Goal: Transaction & Acquisition: Purchase product/service

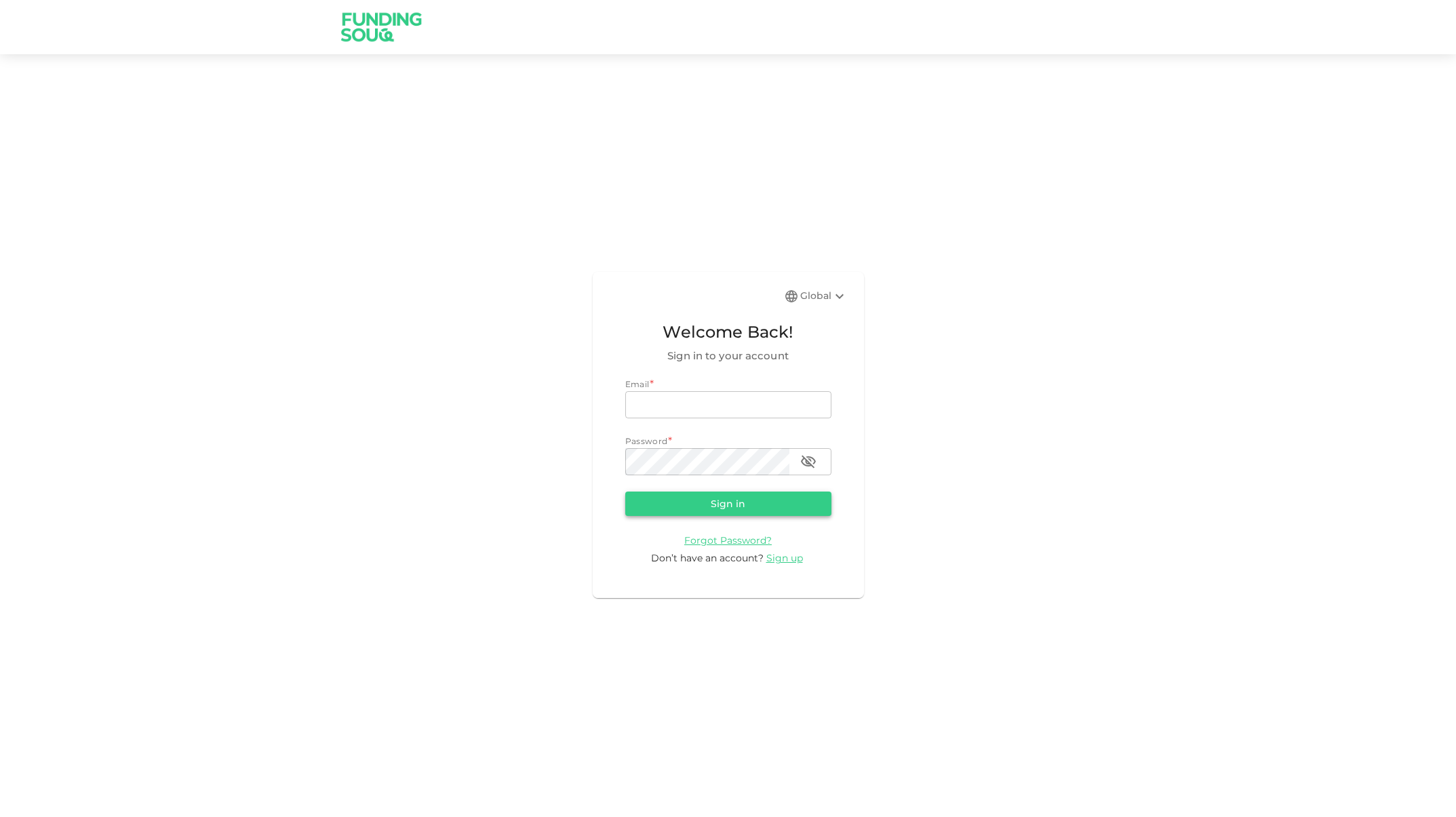
type input "[EMAIL_ADDRESS][DOMAIN_NAME]"
click at [736, 514] on button "Sign in" at bounding box center [728, 504] width 206 height 25
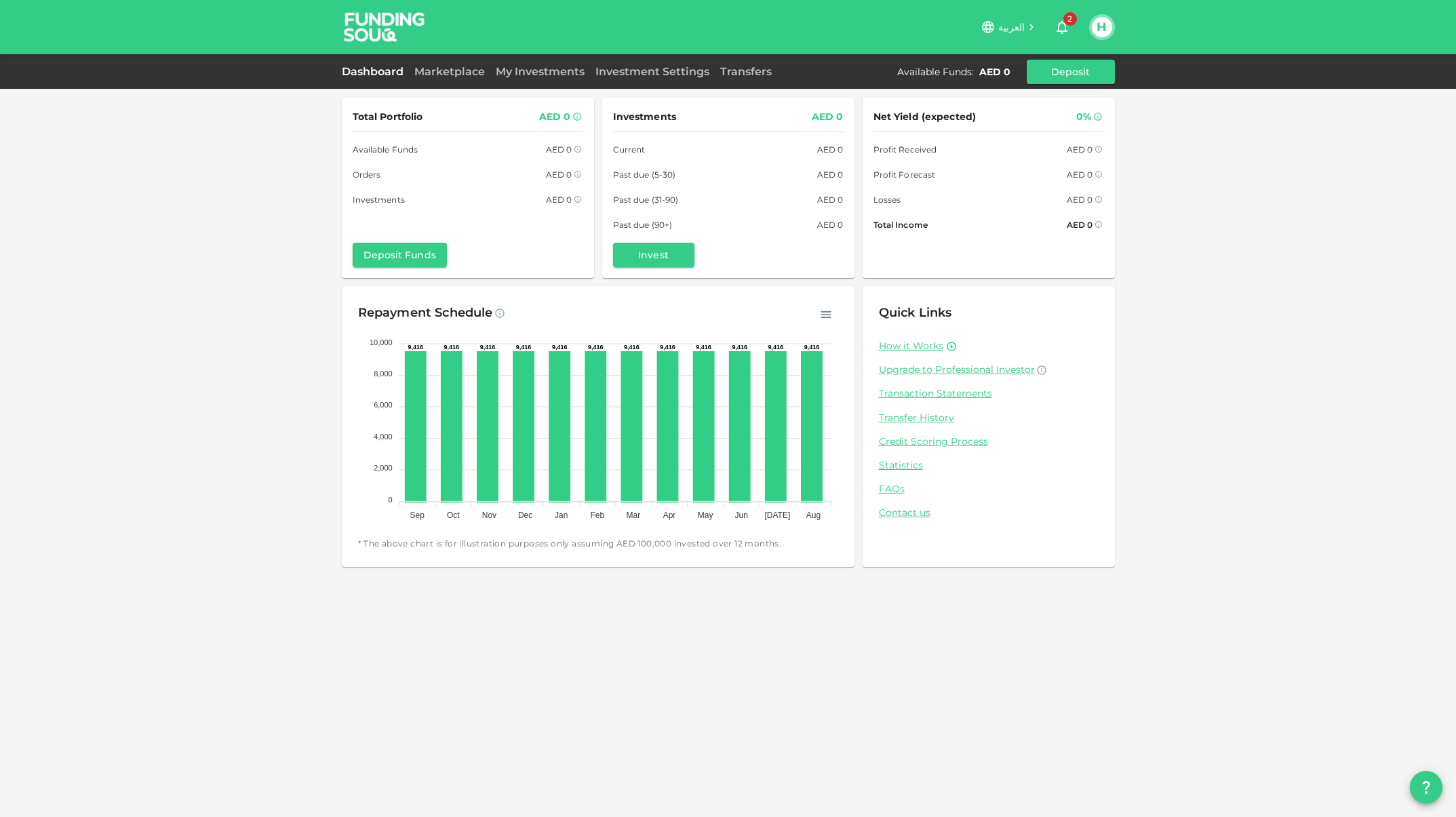
click at [1068, 30] on icon "button" at bounding box center [1062, 26] width 16 height 16
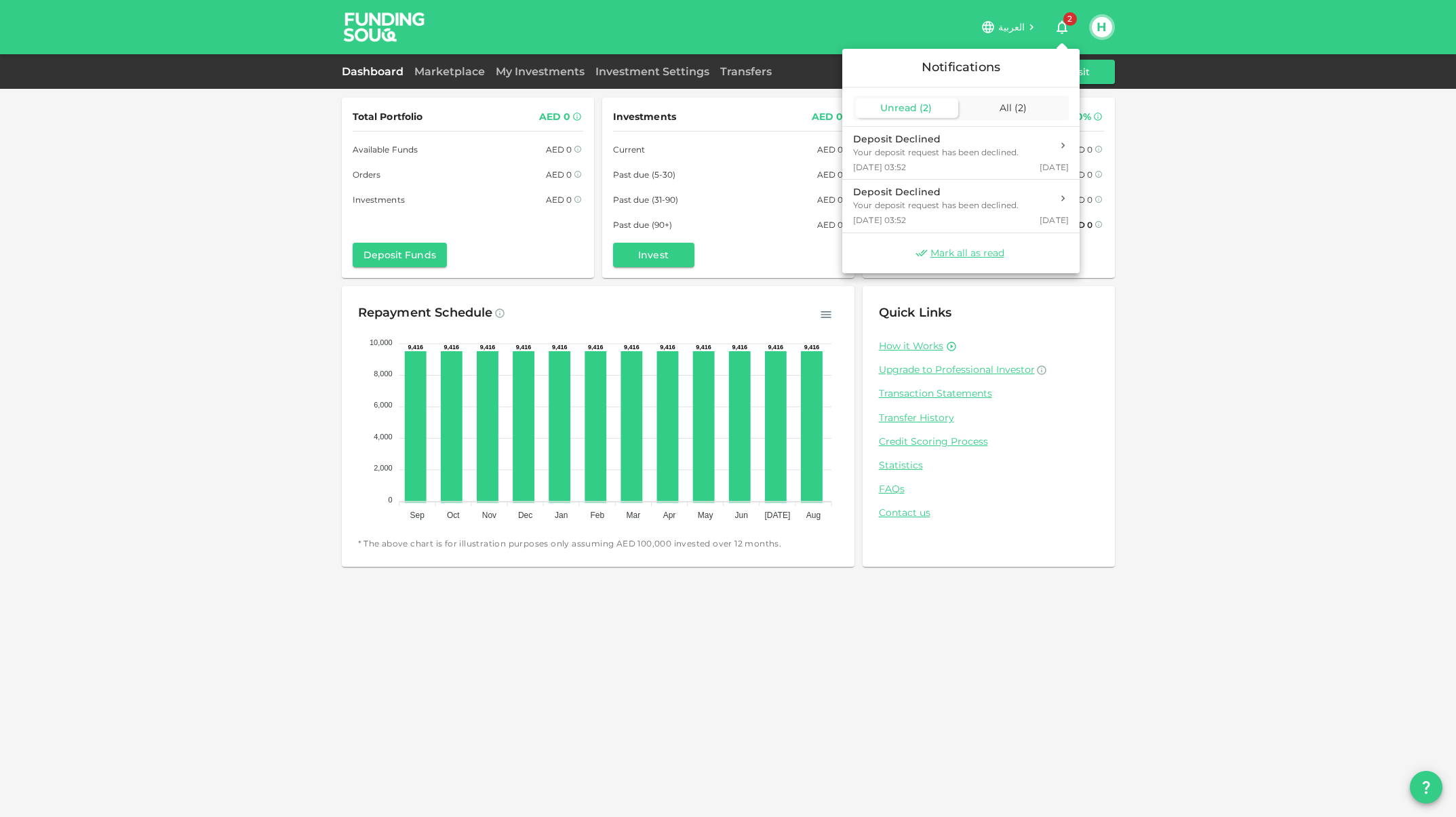
click at [1175, 31] on div at bounding box center [728, 408] width 1456 height 817
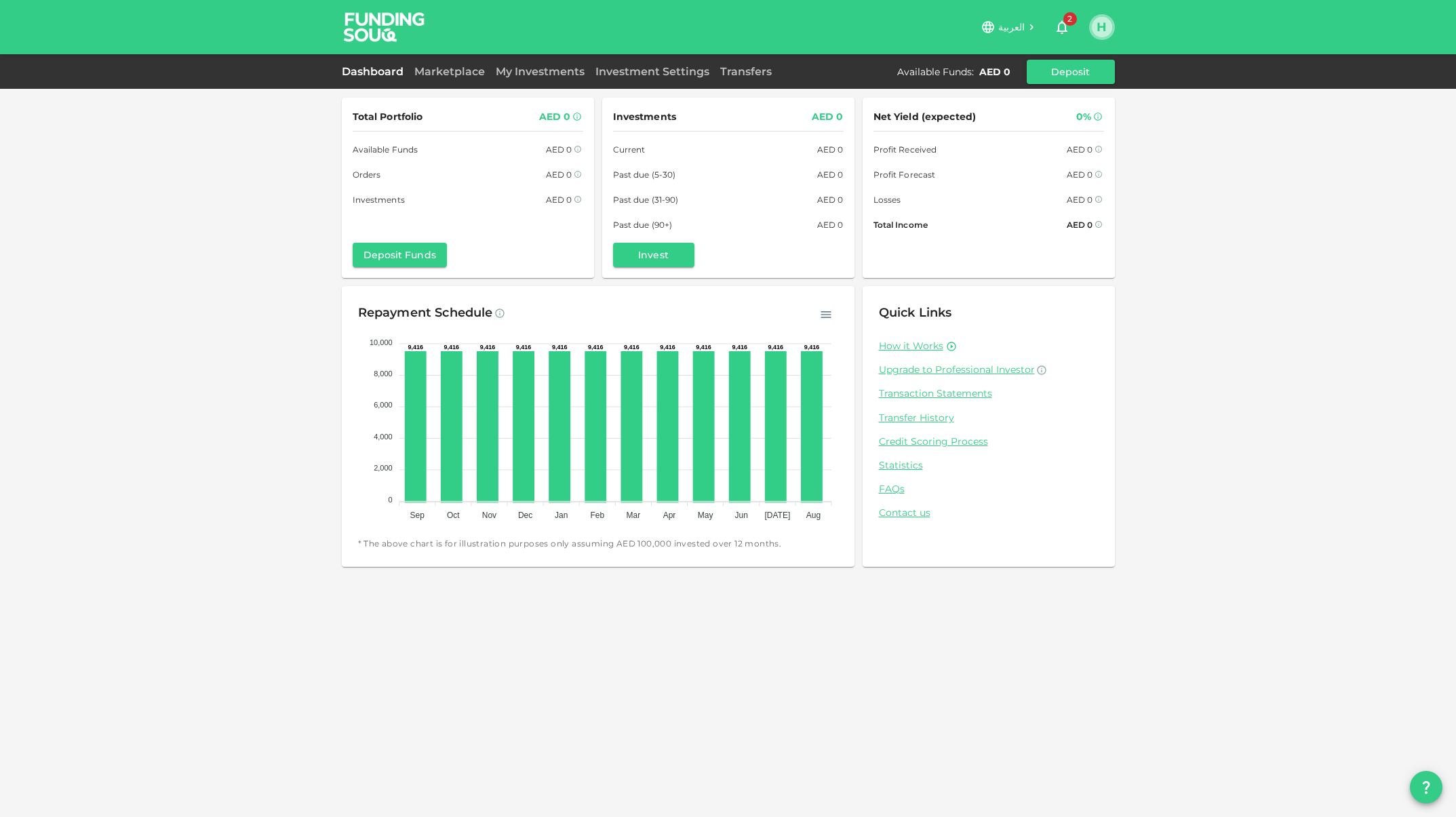
click at [1105, 26] on button "H" at bounding box center [1102, 27] width 20 height 20
click at [1157, 38] on div at bounding box center [728, 408] width 1456 height 817
click at [414, 258] on button "Deposit Funds" at bounding box center [400, 255] width 95 height 25
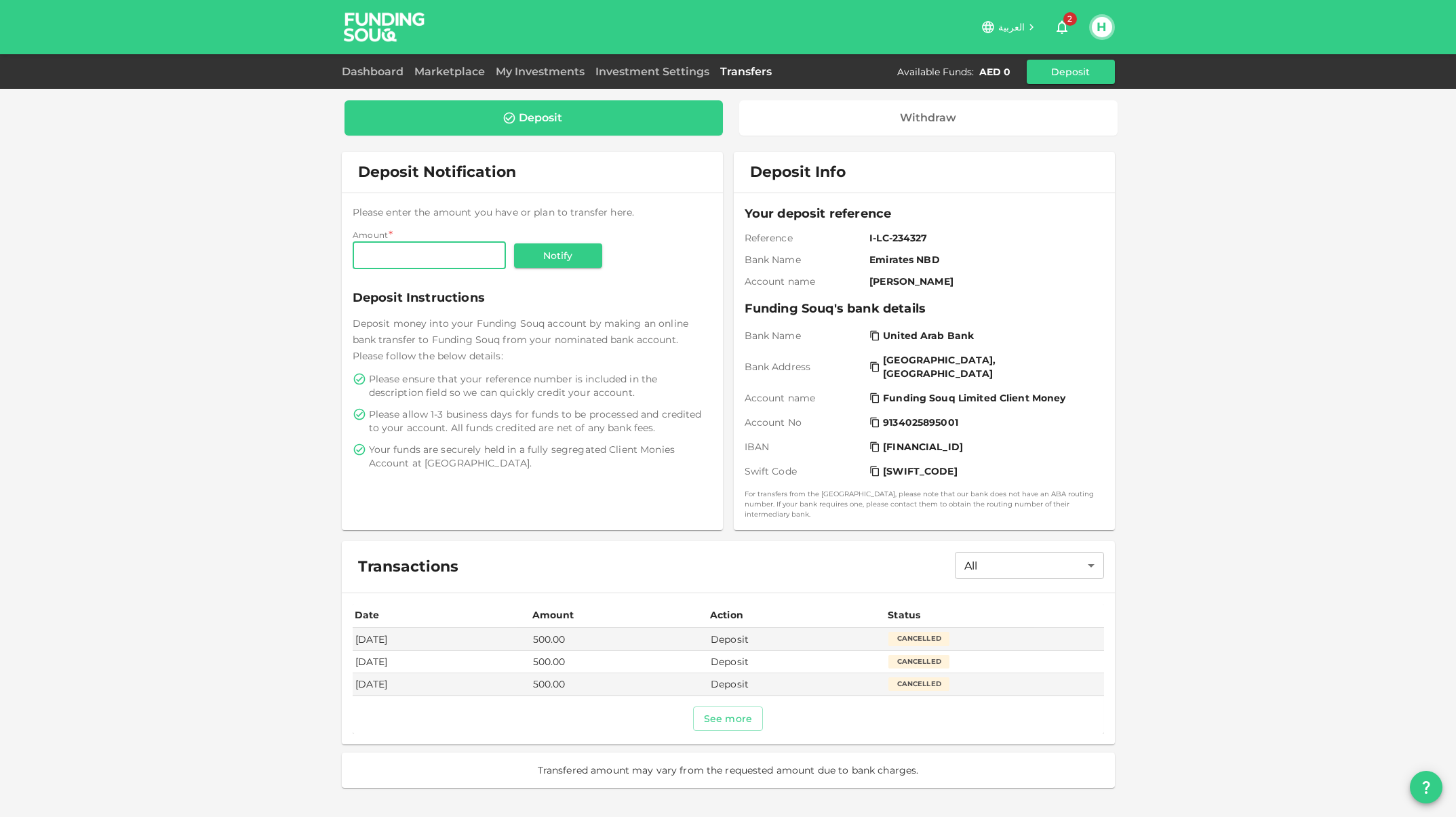
click at [442, 262] on input "Amount" at bounding box center [430, 256] width 154 height 27
type input "500"
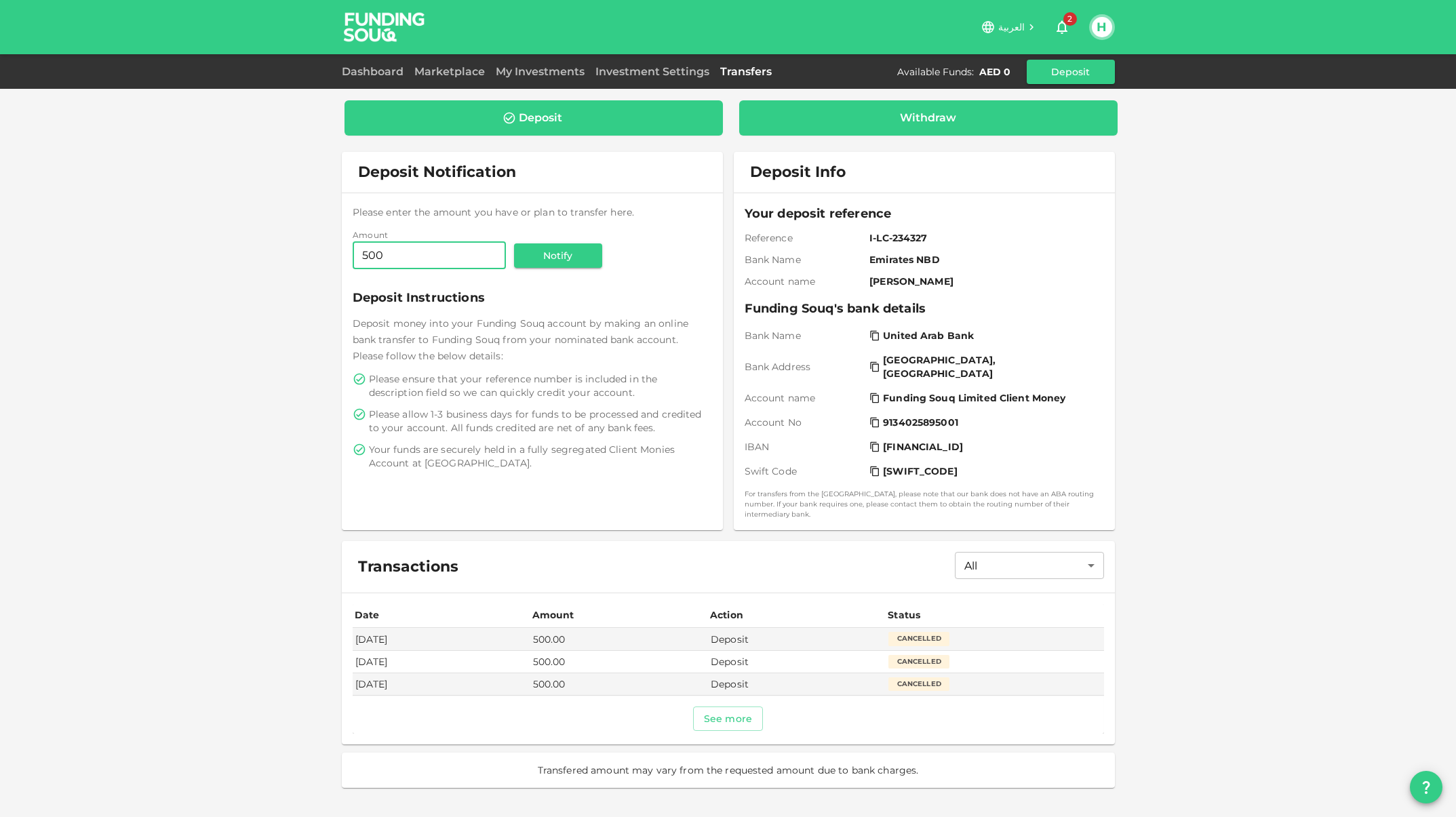
click at [847, 130] on div "Withdraw" at bounding box center [929, 118] width 379 height 35
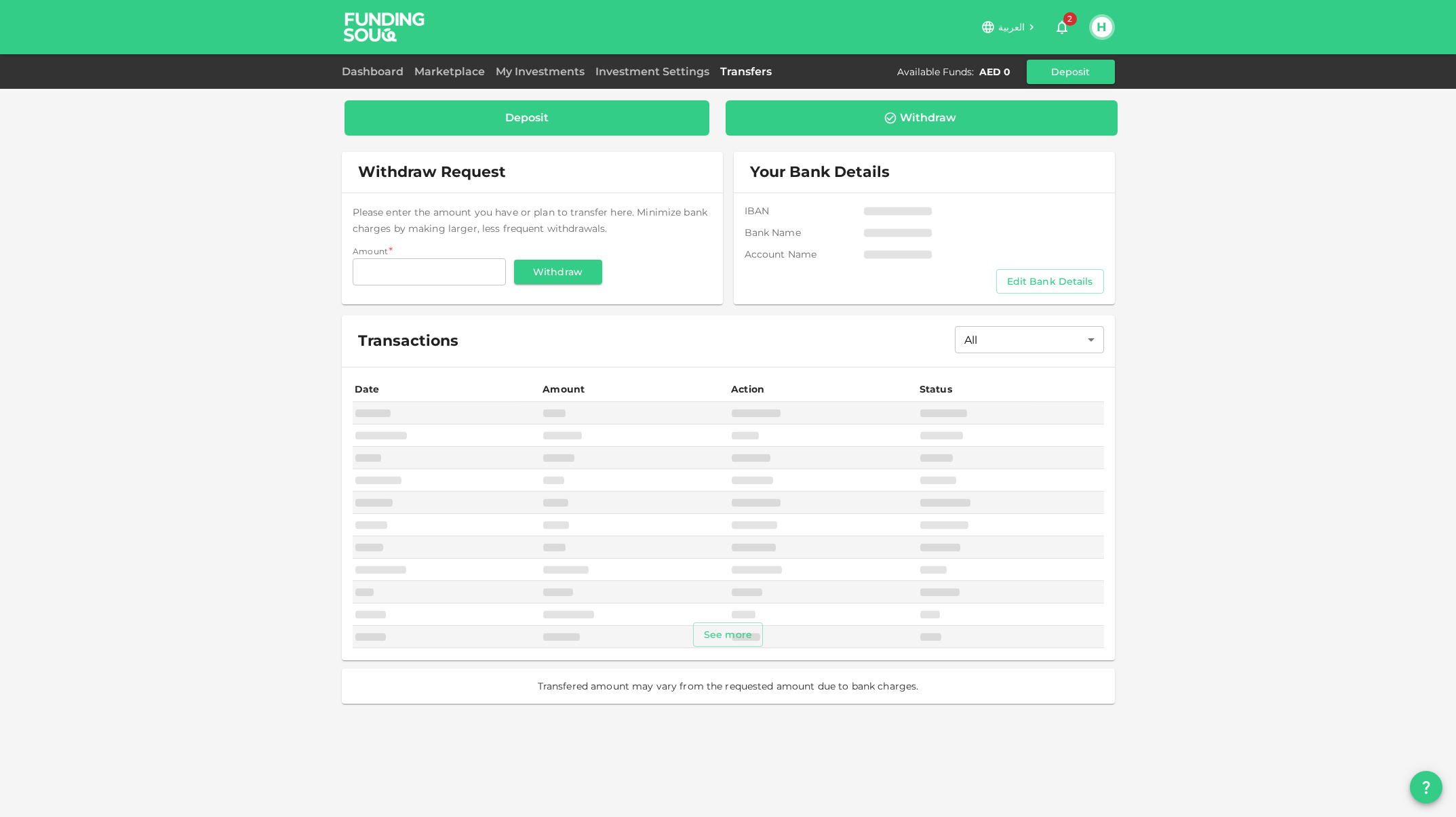
click at [631, 123] on div "Deposit" at bounding box center [527, 118] width 344 height 14
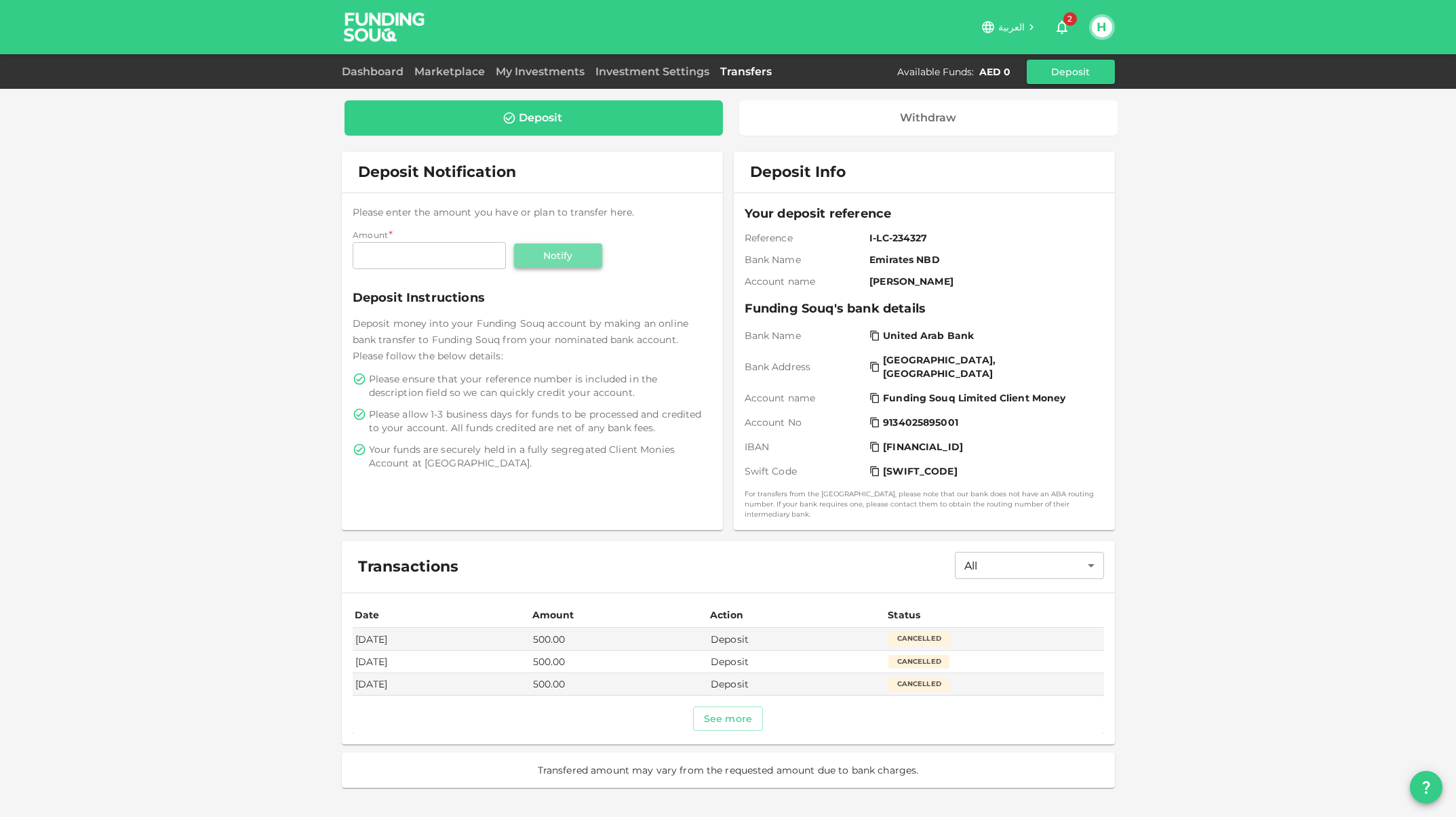
click at [558, 262] on button "Notify" at bounding box center [558, 255] width 88 height 25
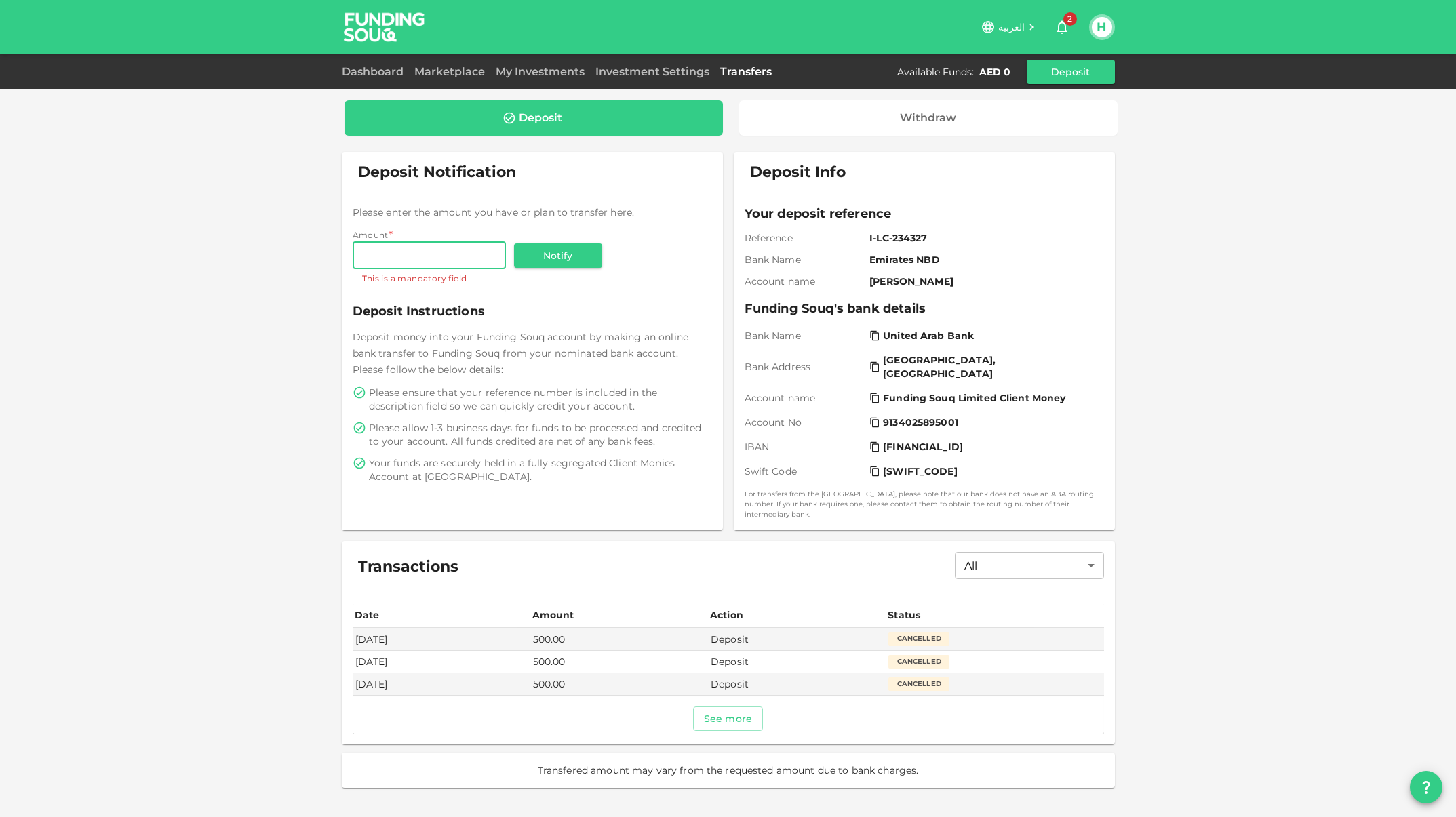
click at [461, 254] on input "Amount" at bounding box center [430, 256] width 154 height 27
type input "500"
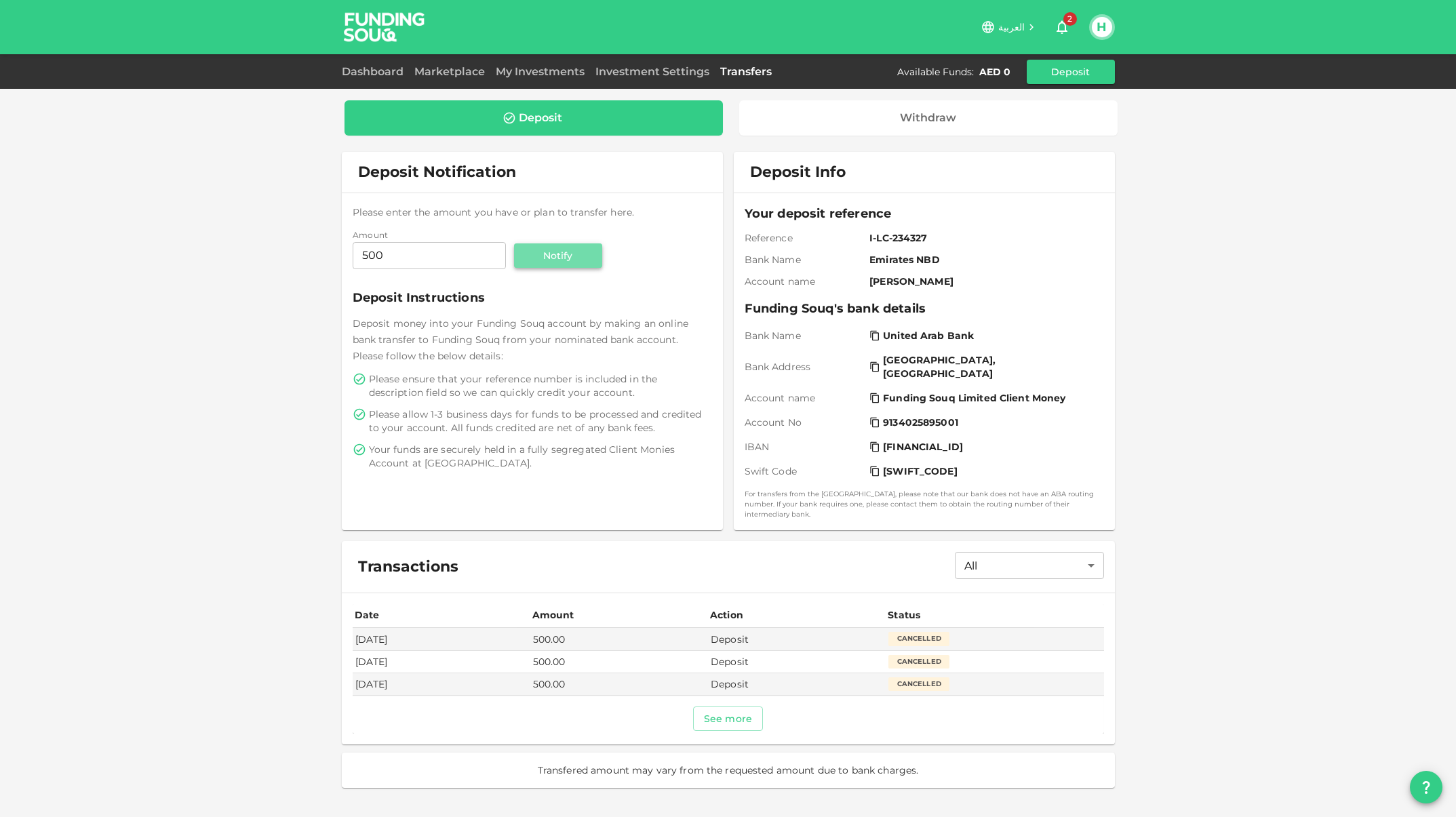
click at [555, 254] on button "Notify" at bounding box center [558, 255] width 88 height 25
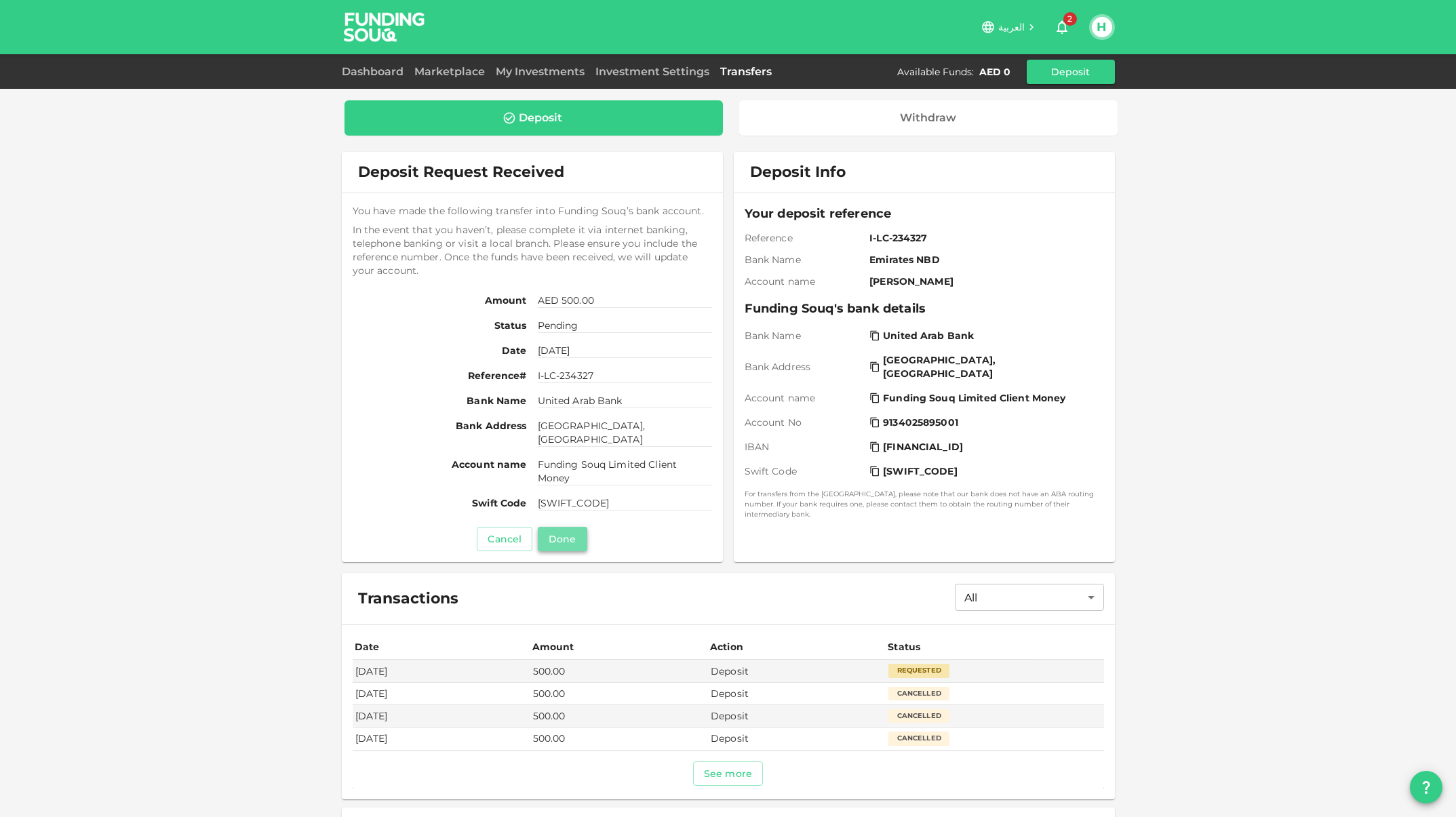
click at [565, 536] on button "Done" at bounding box center [562, 539] width 49 height 25
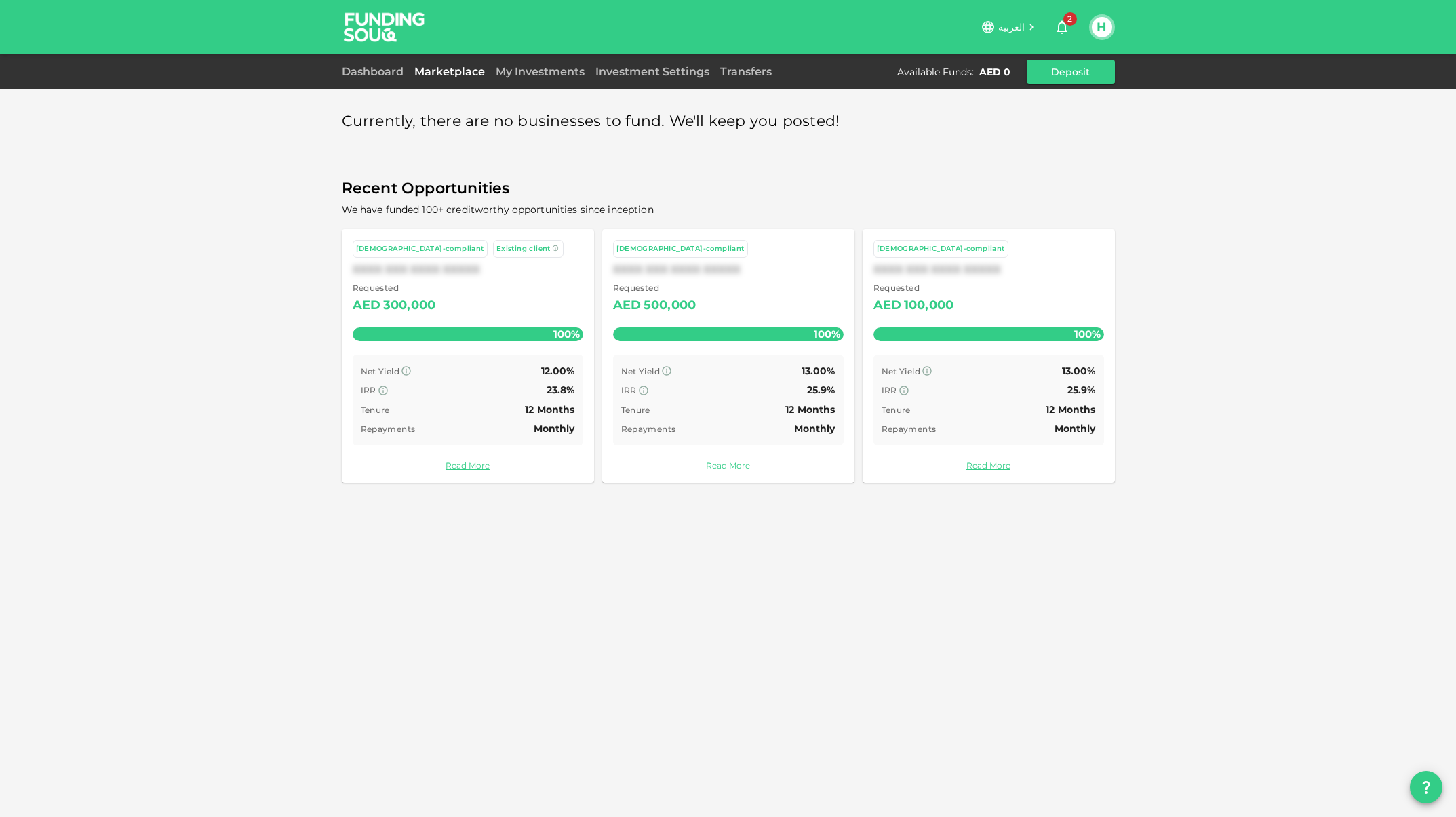
click at [739, 467] on link "Read More" at bounding box center [728, 465] width 230 height 13
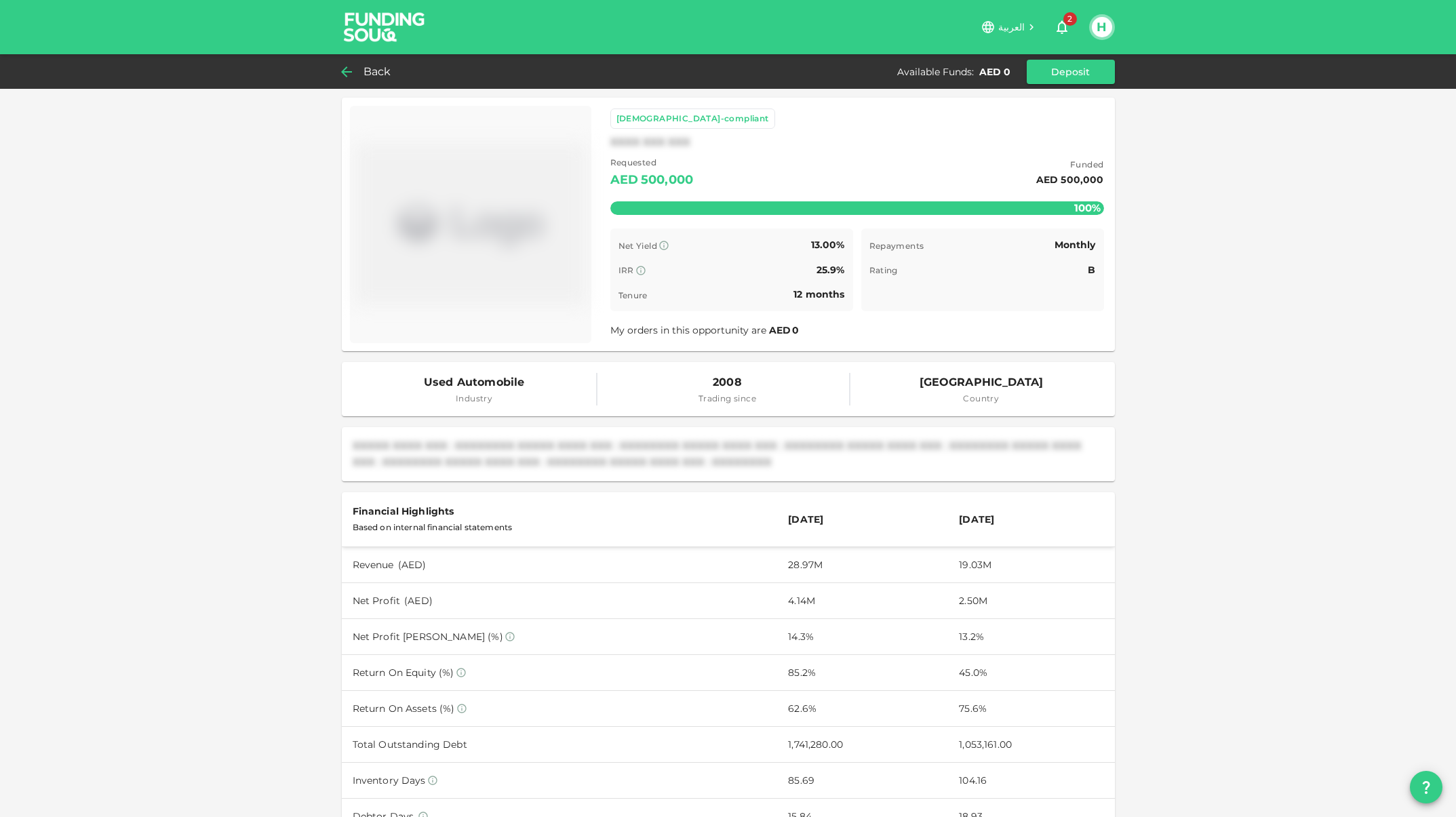
click at [349, 73] on icon at bounding box center [346, 72] width 16 height 16
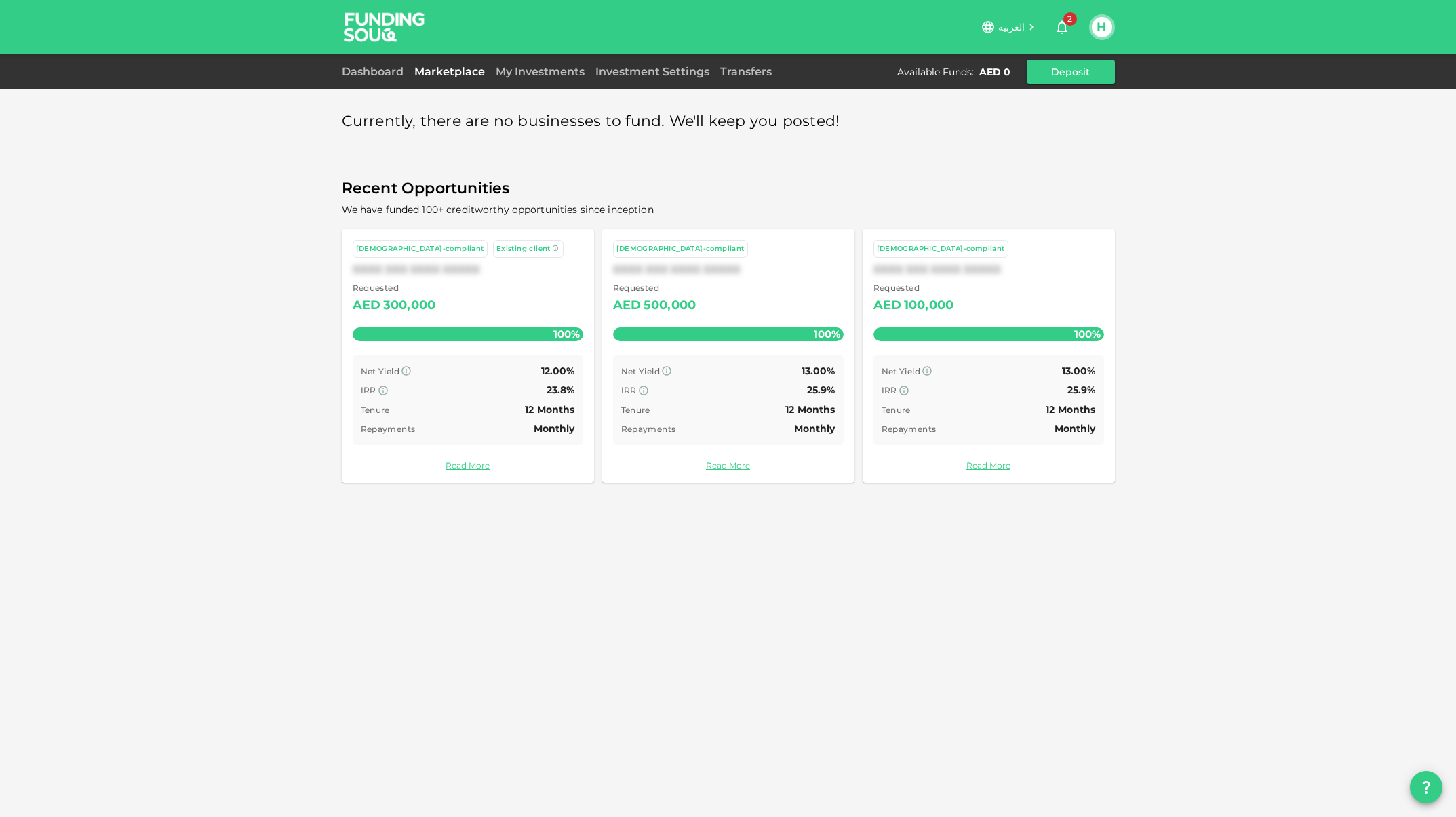
click at [914, 307] on div "100,000" at bounding box center [929, 305] width 49 height 21
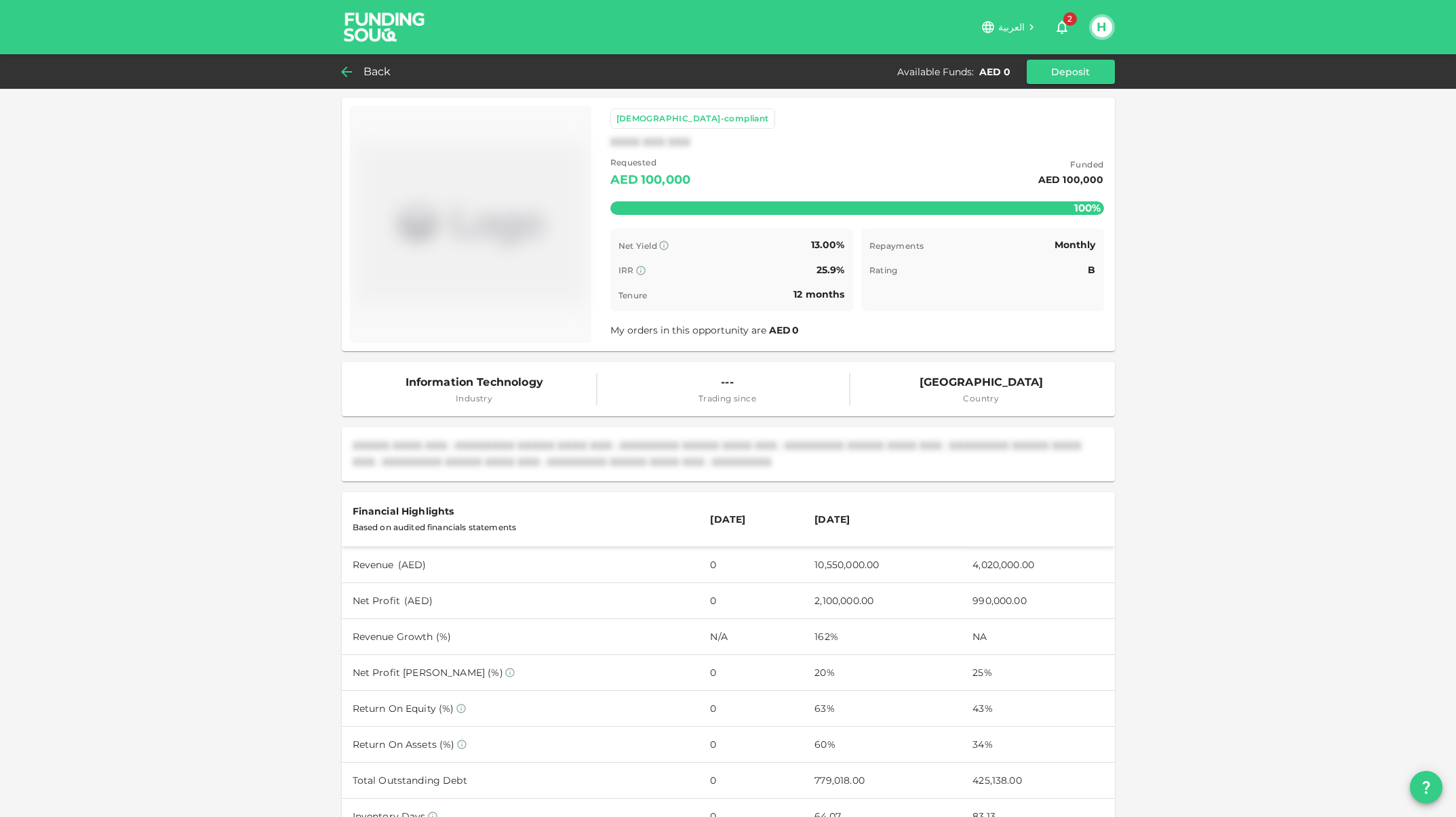
click at [357, 71] on div "Back" at bounding box center [369, 72] width 55 height 19
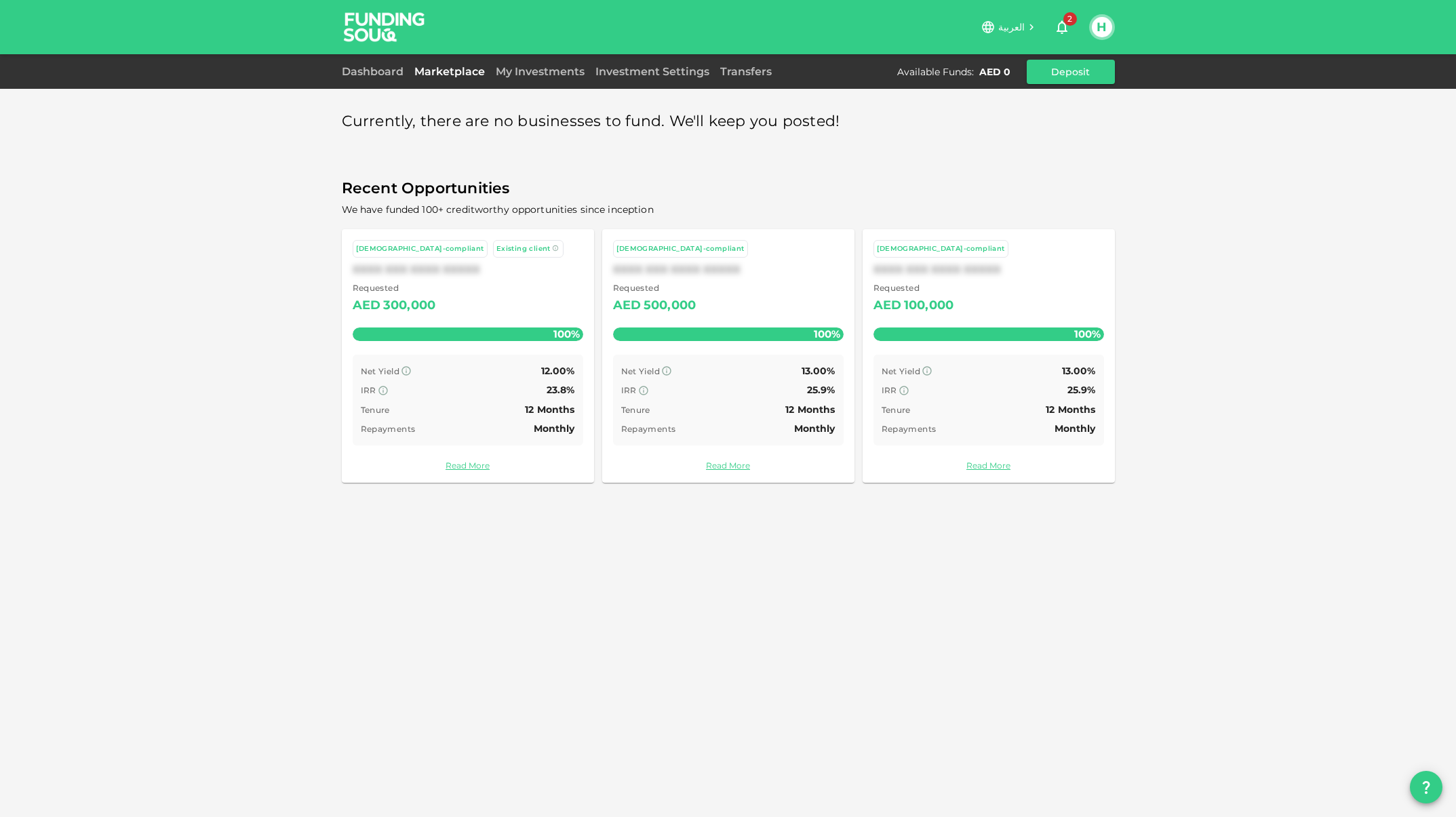
click at [426, 324] on div "Requested AED 300,000 100%" at bounding box center [468, 315] width 230 height 67
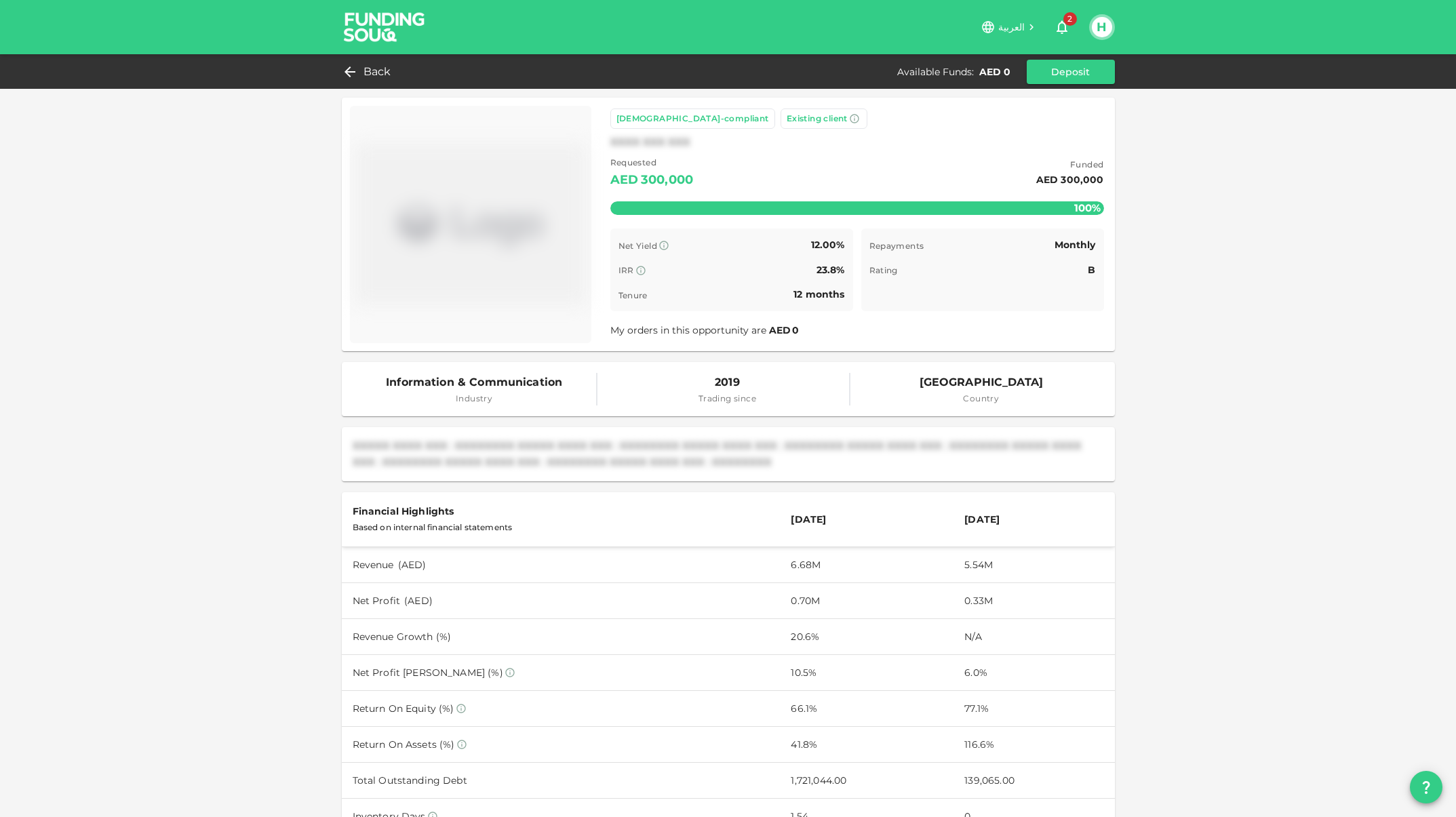
click at [738, 472] on div "XXXXX XXXX XXX : XXXXXXXX XXXXX XXXX XXX : XXXXXXXX XXXXX XXXX XXX : XXXXXXXX X…" at bounding box center [728, 455] width 774 height 55
click at [358, 78] on div "Back" at bounding box center [369, 72] width 55 height 19
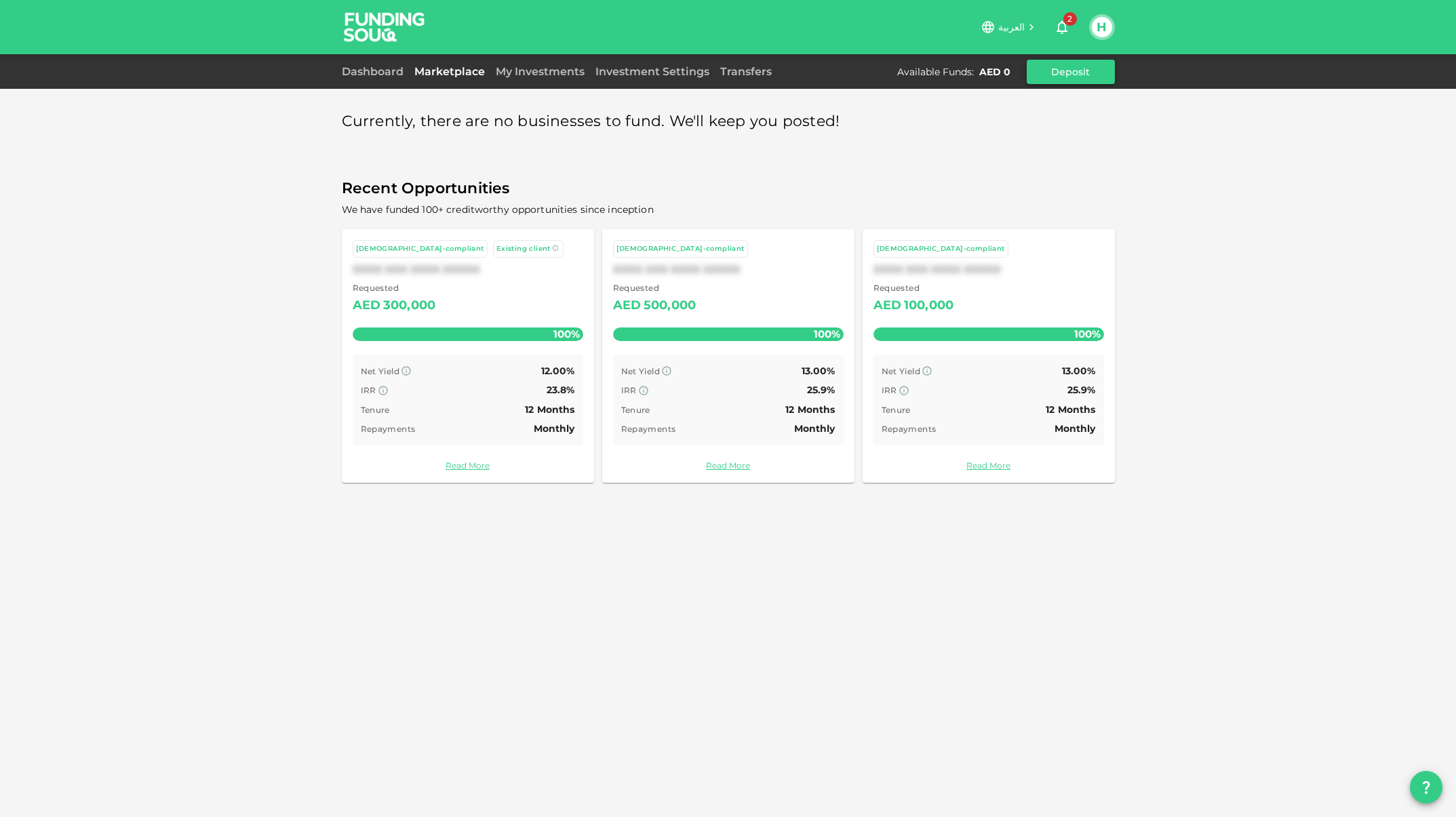
click at [1084, 75] on button "Deposit" at bounding box center [1070, 72] width 88 height 25
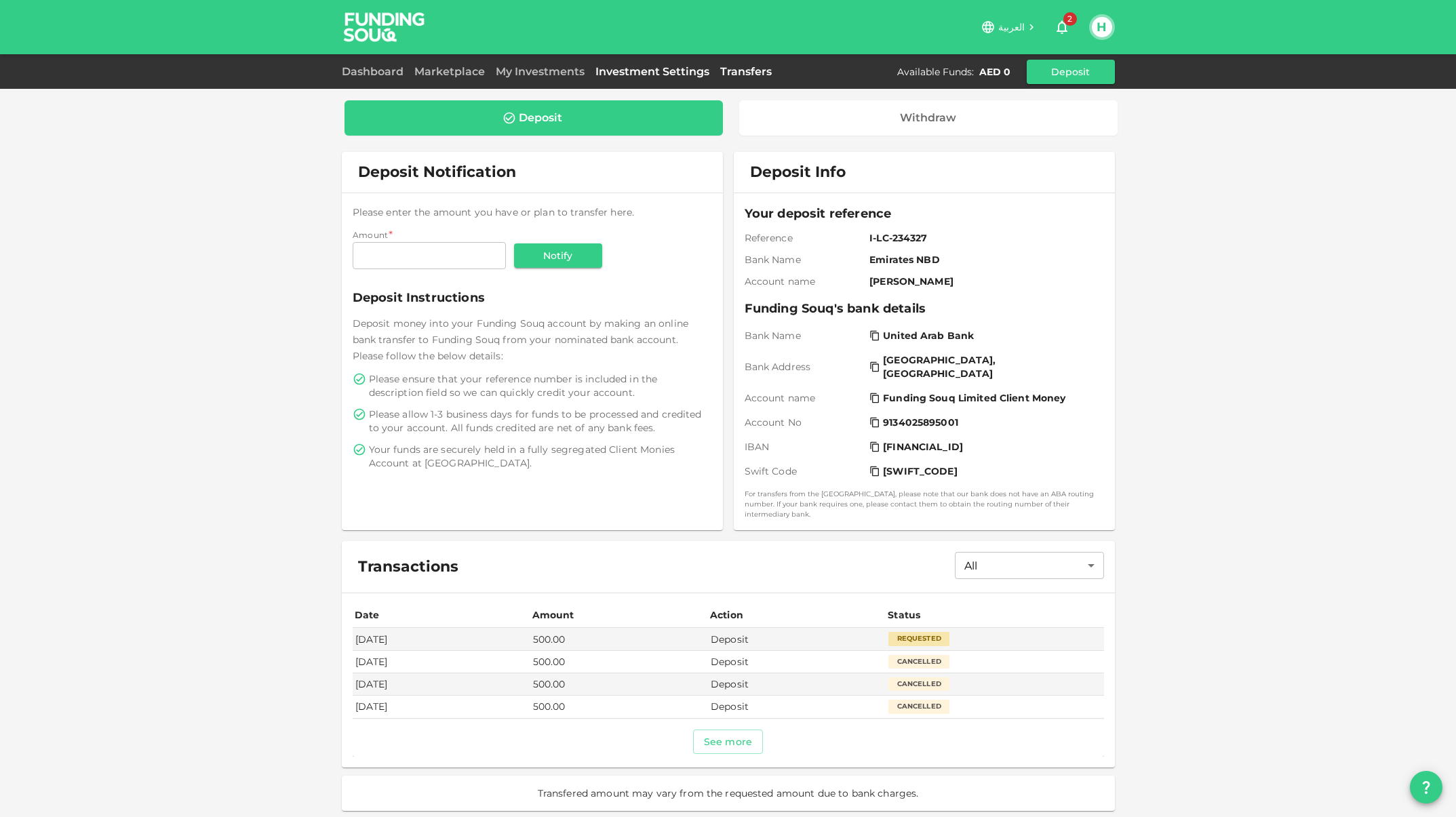
click at [636, 67] on link "Investment Settings" at bounding box center [653, 71] width 125 height 13
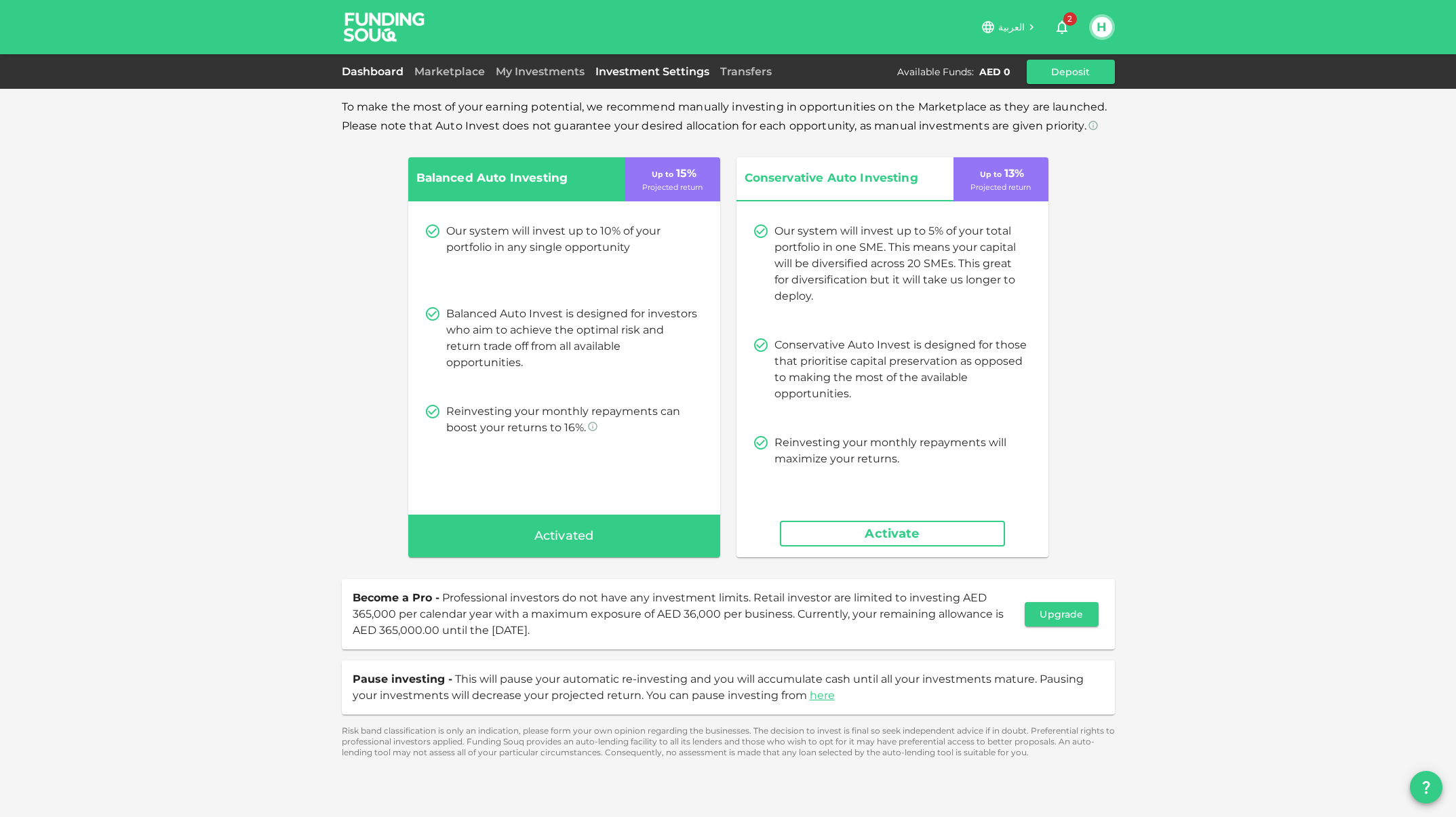
click at [369, 69] on link "Dashboard" at bounding box center [375, 71] width 67 height 13
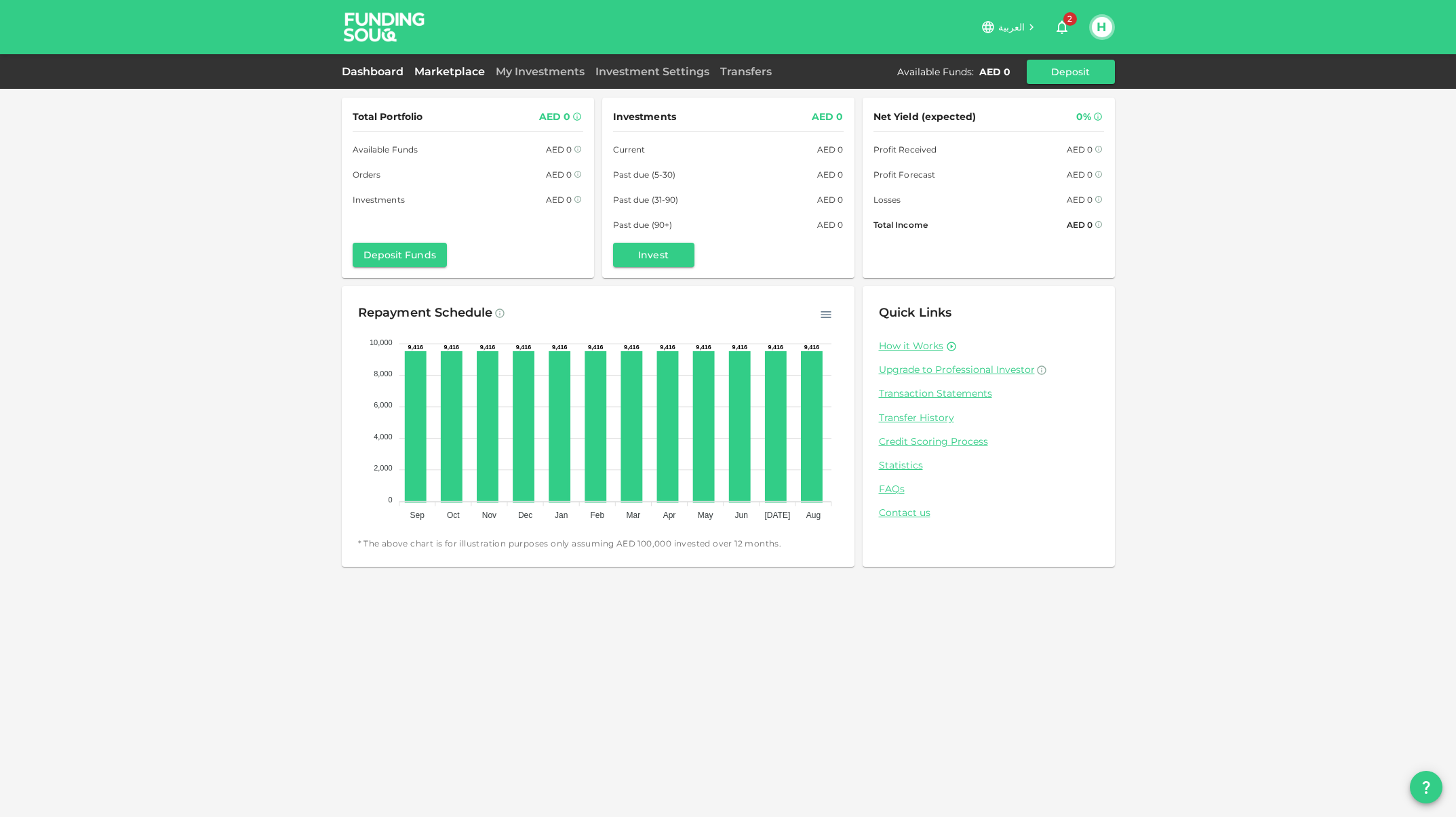
click at [452, 75] on link "Marketplace" at bounding box center [450, 71] width 81 height 13
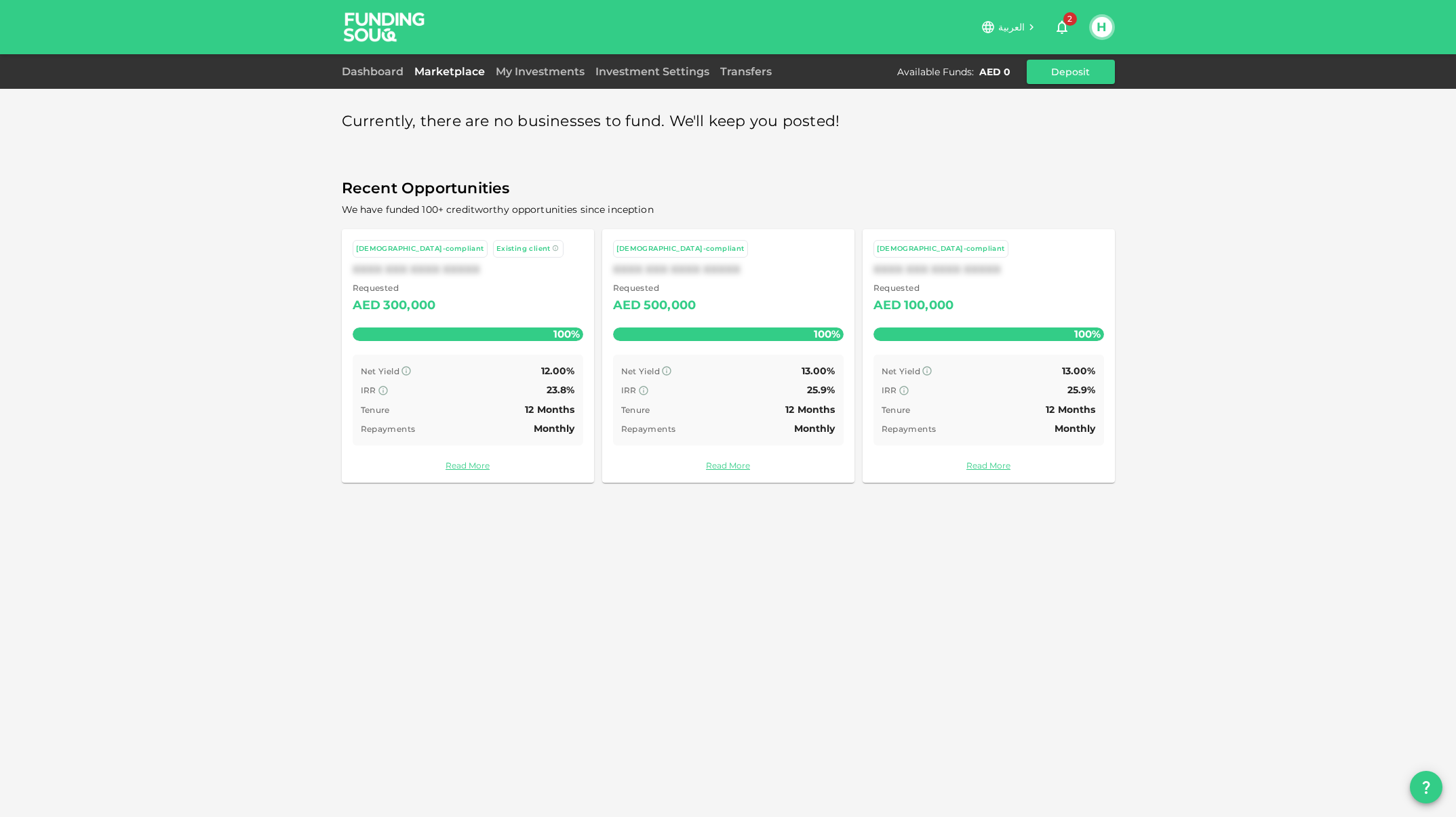
click at [496, 248] on span "Existing client" at bounding box center [524, 248] width 55 height 9
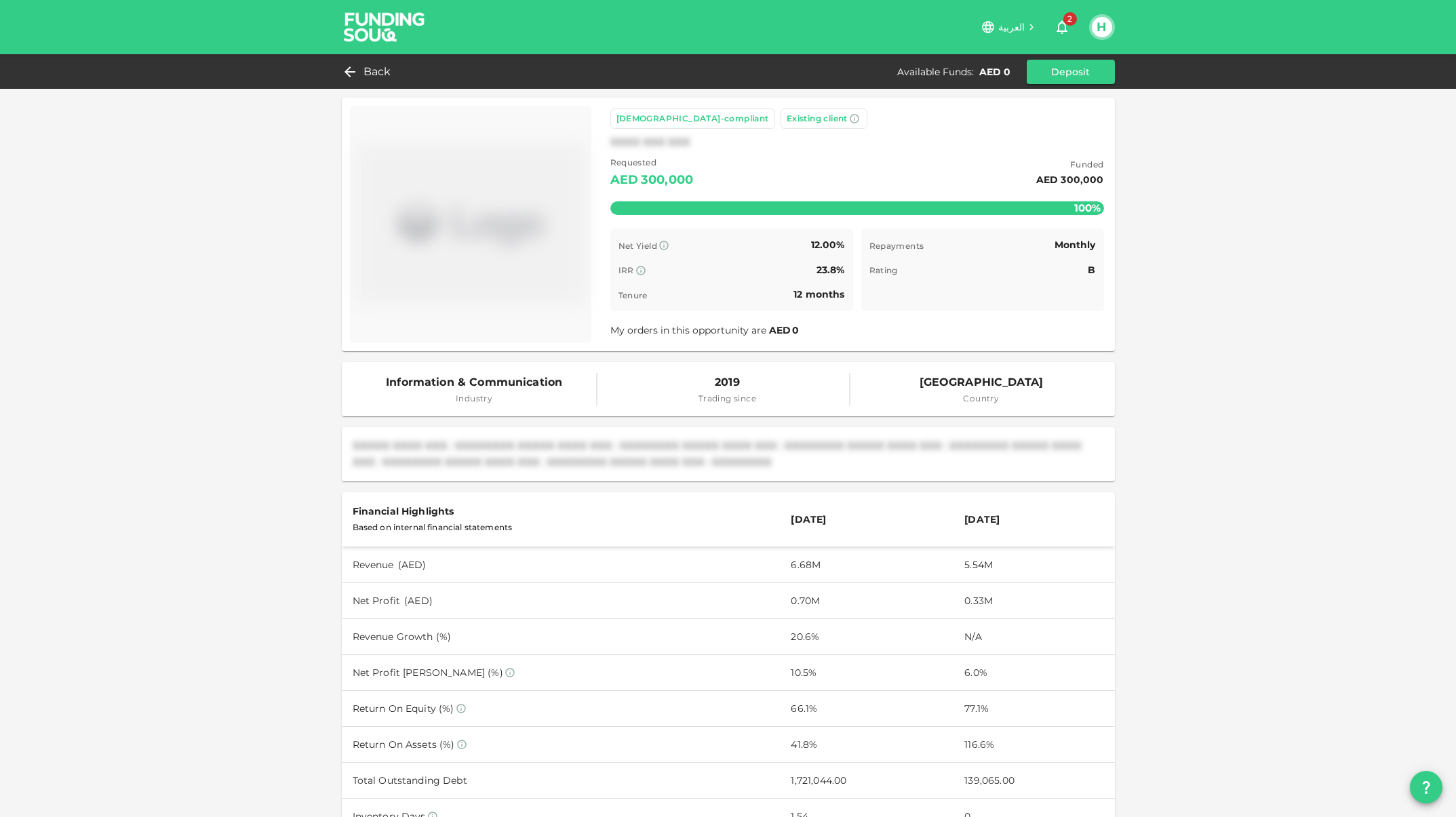
click at [495, 229] on img at bounding box center [471, 224] width 230 height 227
click at [983, 73] on div "AED 0" at bounding box center [995, 72] width 32 height 14
click at [1111, 26] on button "H" at bounding box center [1102, 27] width 20 height 20
click at [379, 71] on div at bounding box center [728, 408] width 1456 height 817
click at [363, 72] on span "Back" at bounding box center [377, 72] width 28 height 19
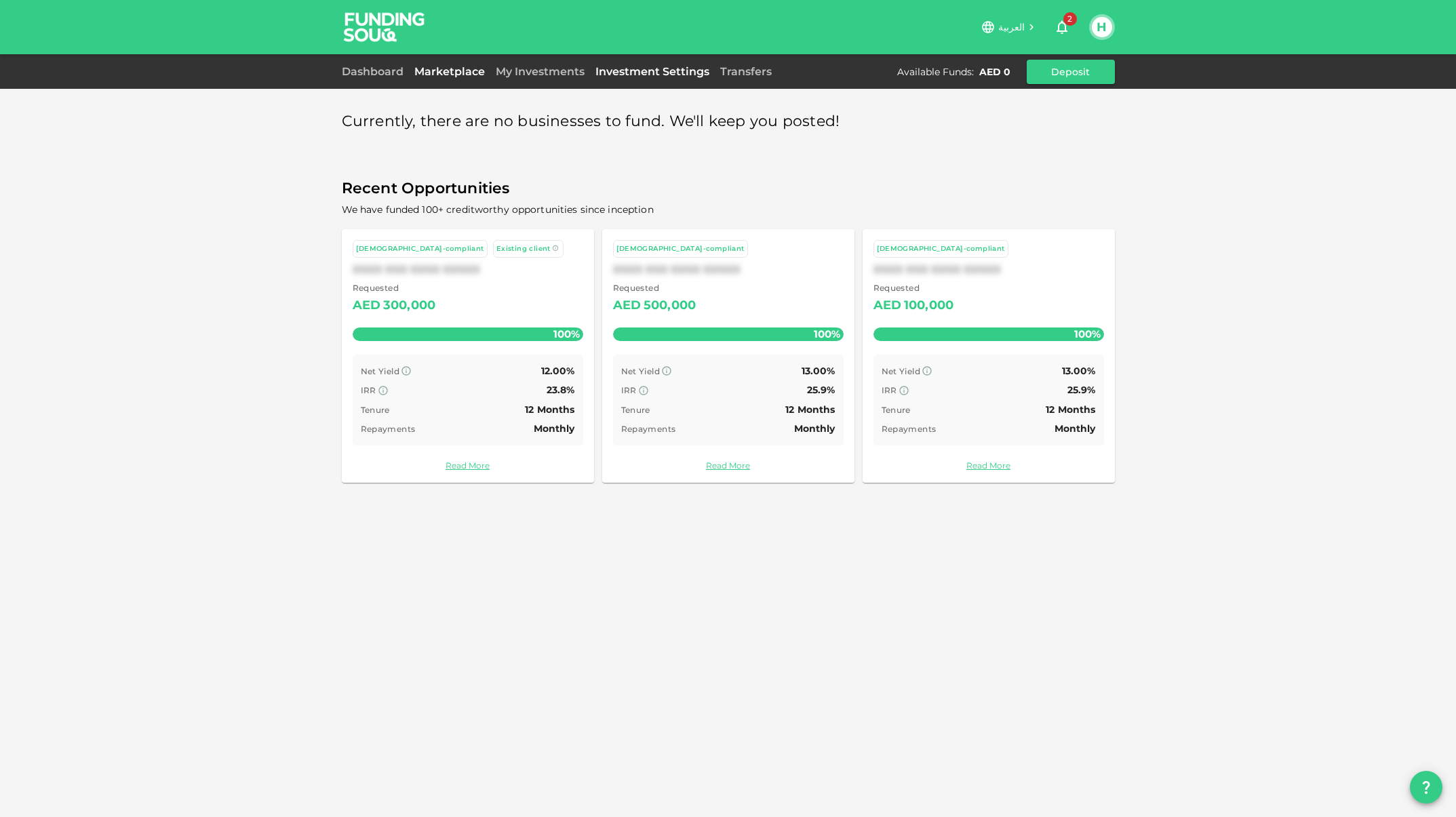
click at [637, 66] on link "Investment Settings" at bounding box center [653, 71] width 125 height 13
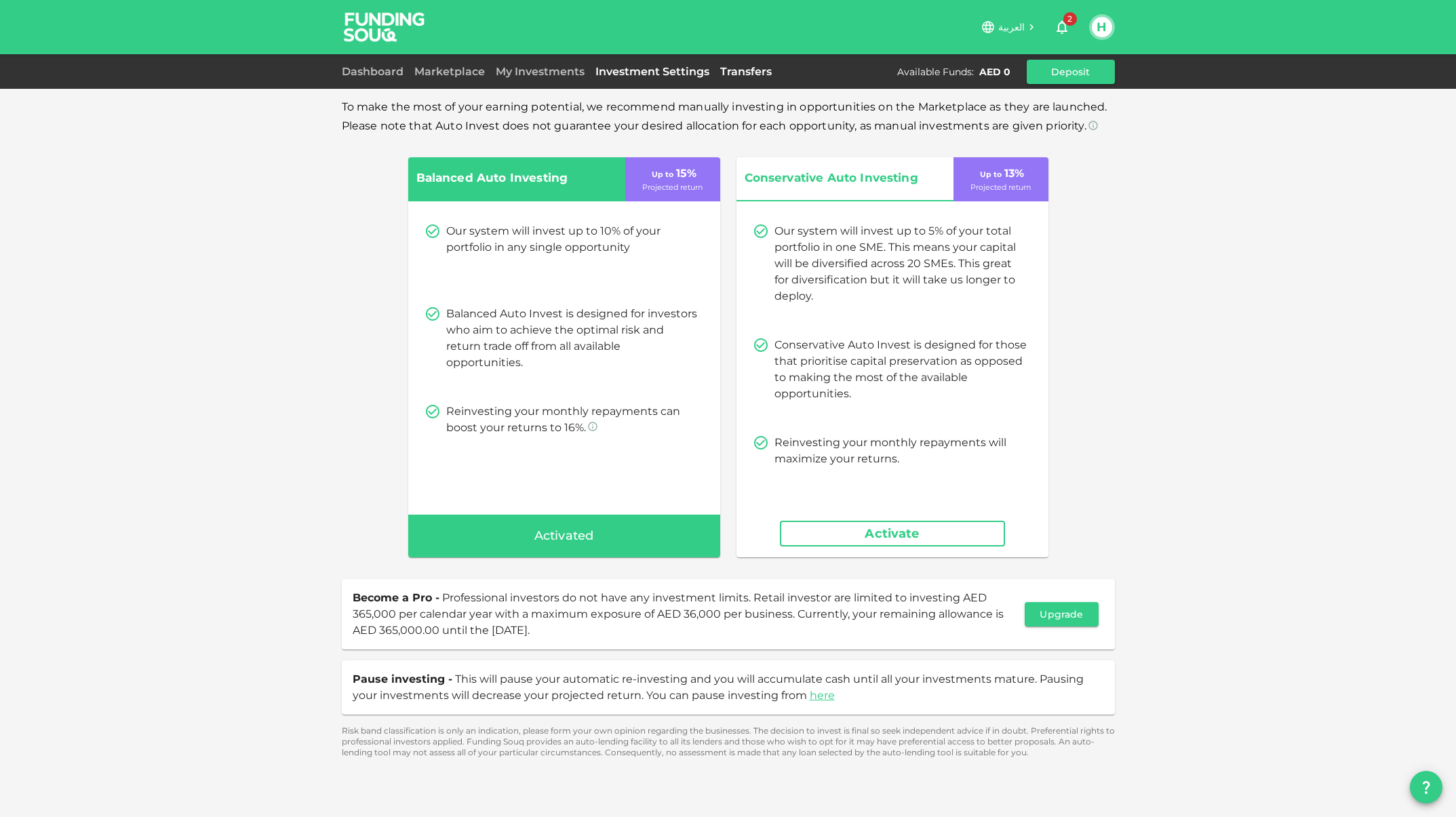
click at [737, 76] on link "Transfers" at bounding box center [745, 71] width 62 height 13
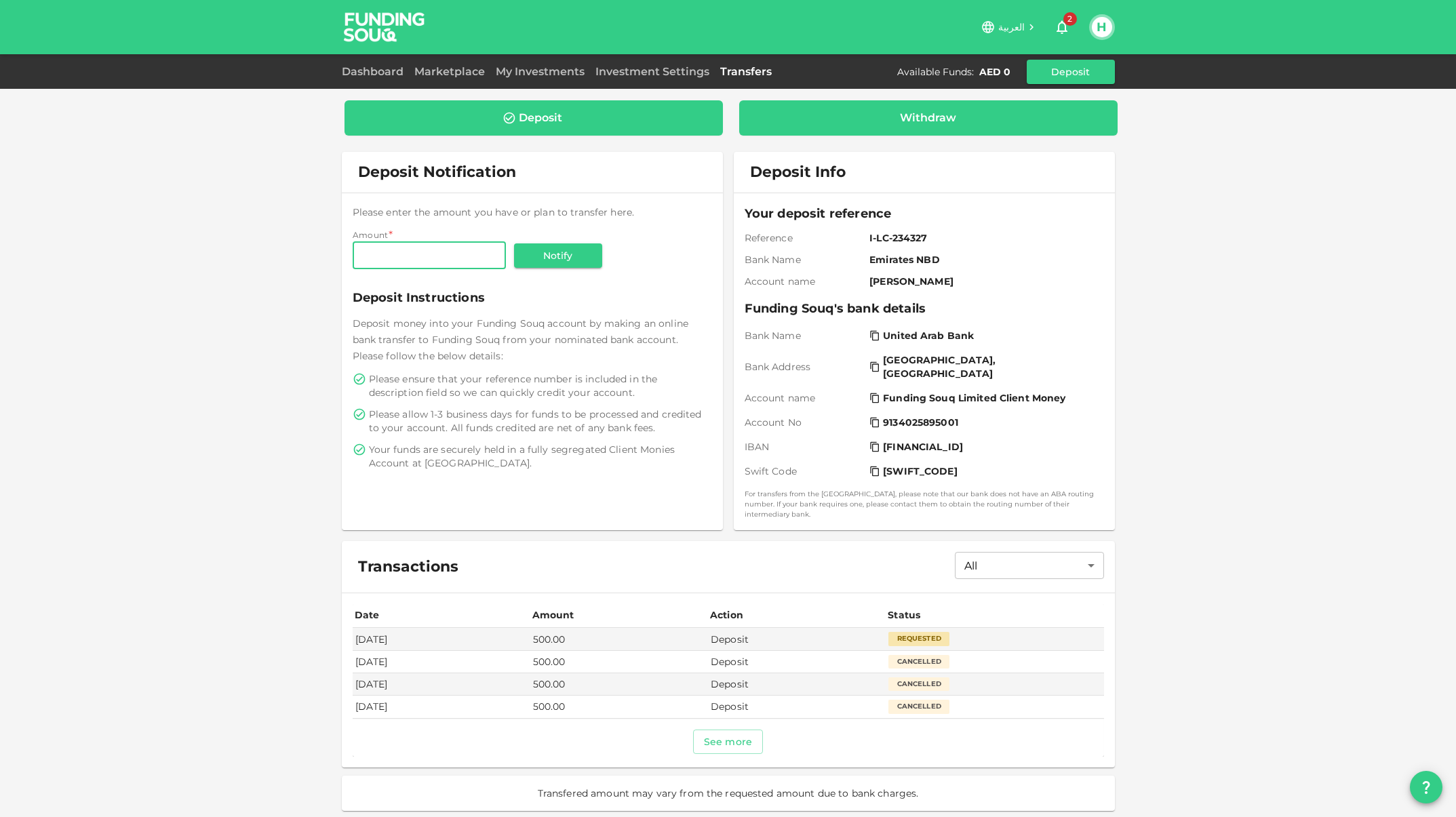
click at [943, 121] on div "Withdraw" at bounding box center [928, 118] width 56 height 14
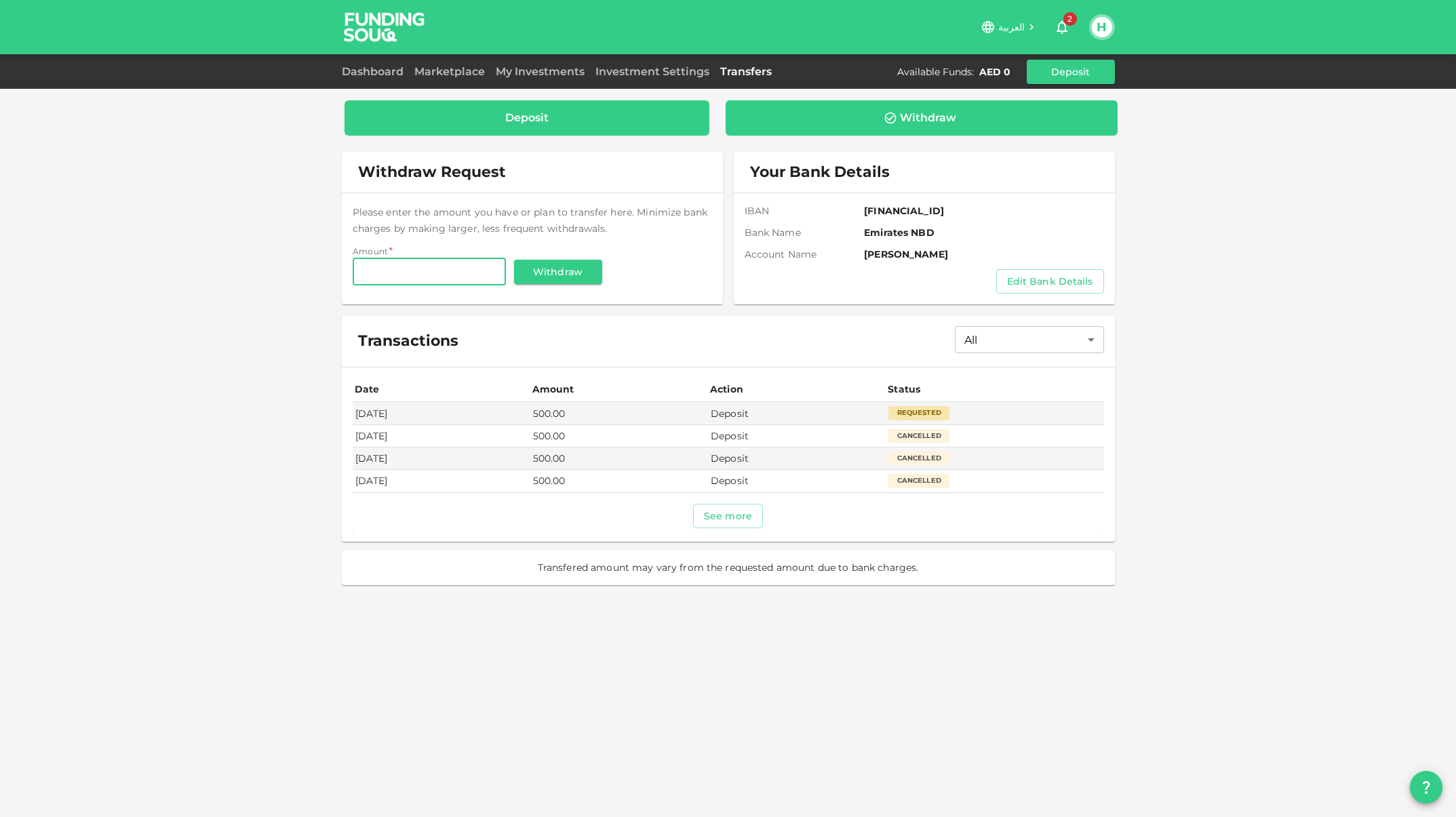
click at [537, 118] on div "Deposit" at bounding box center [526, 118] width 44 height 14
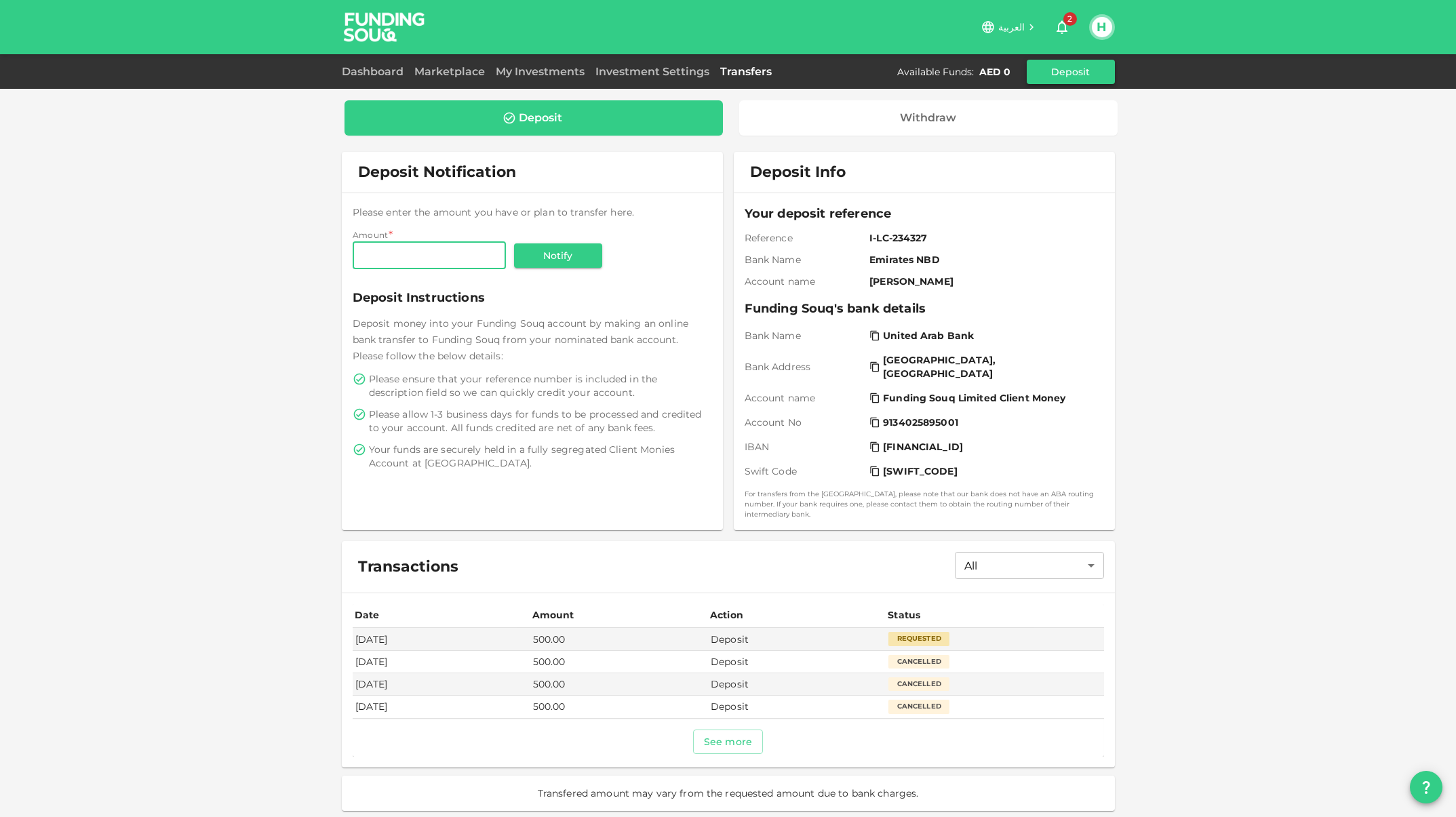
click at [1076, 69] on button "Deposit" at bounding box center [1070, 72] width 88 height 25
click at [1093, 27] on button "H" at bounding box center [1102, 27] width 20 height 20
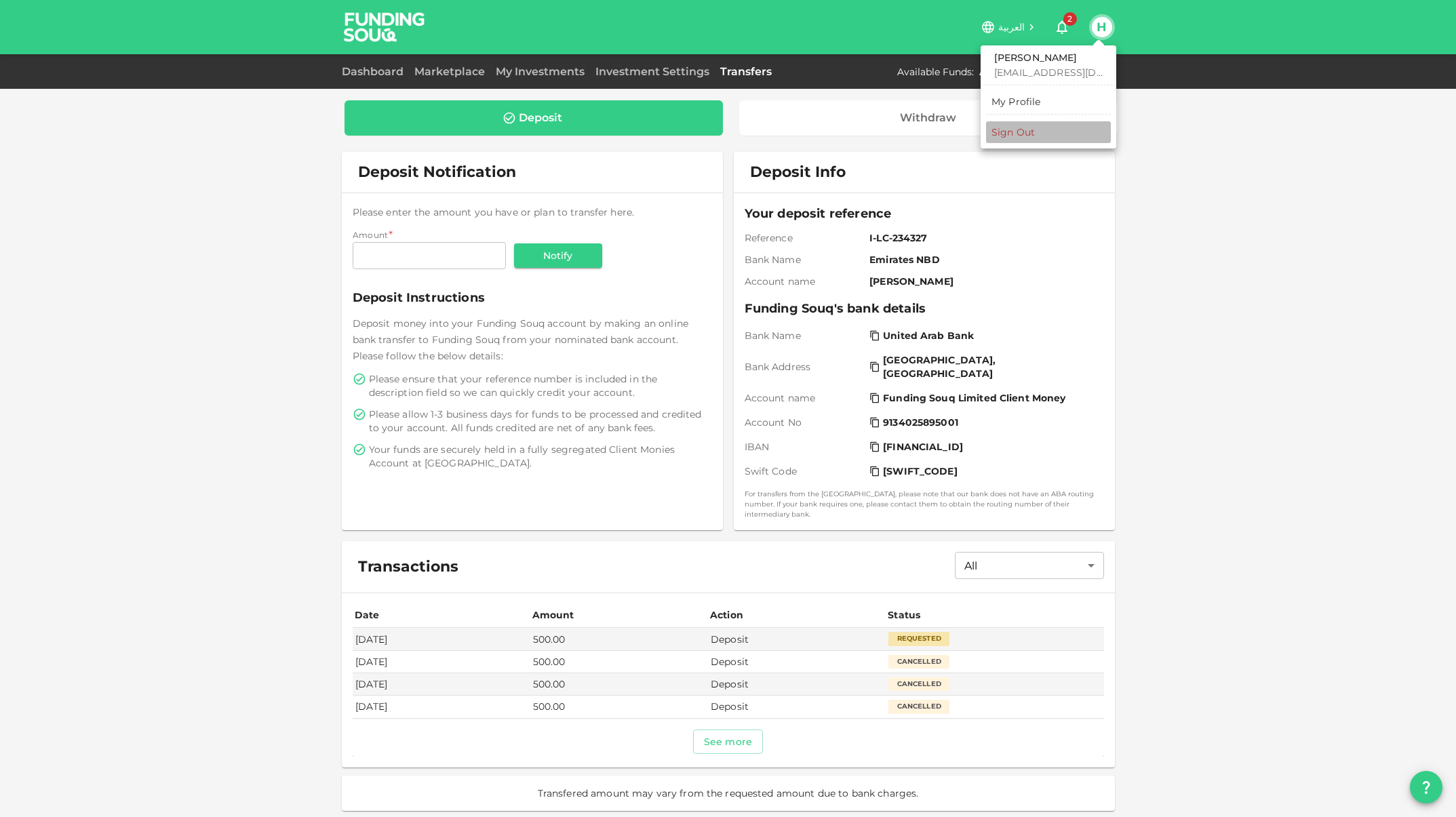
click at [1020, 130] on div "Sign Out" at bounding box center [1013, 132] width 44 height 14
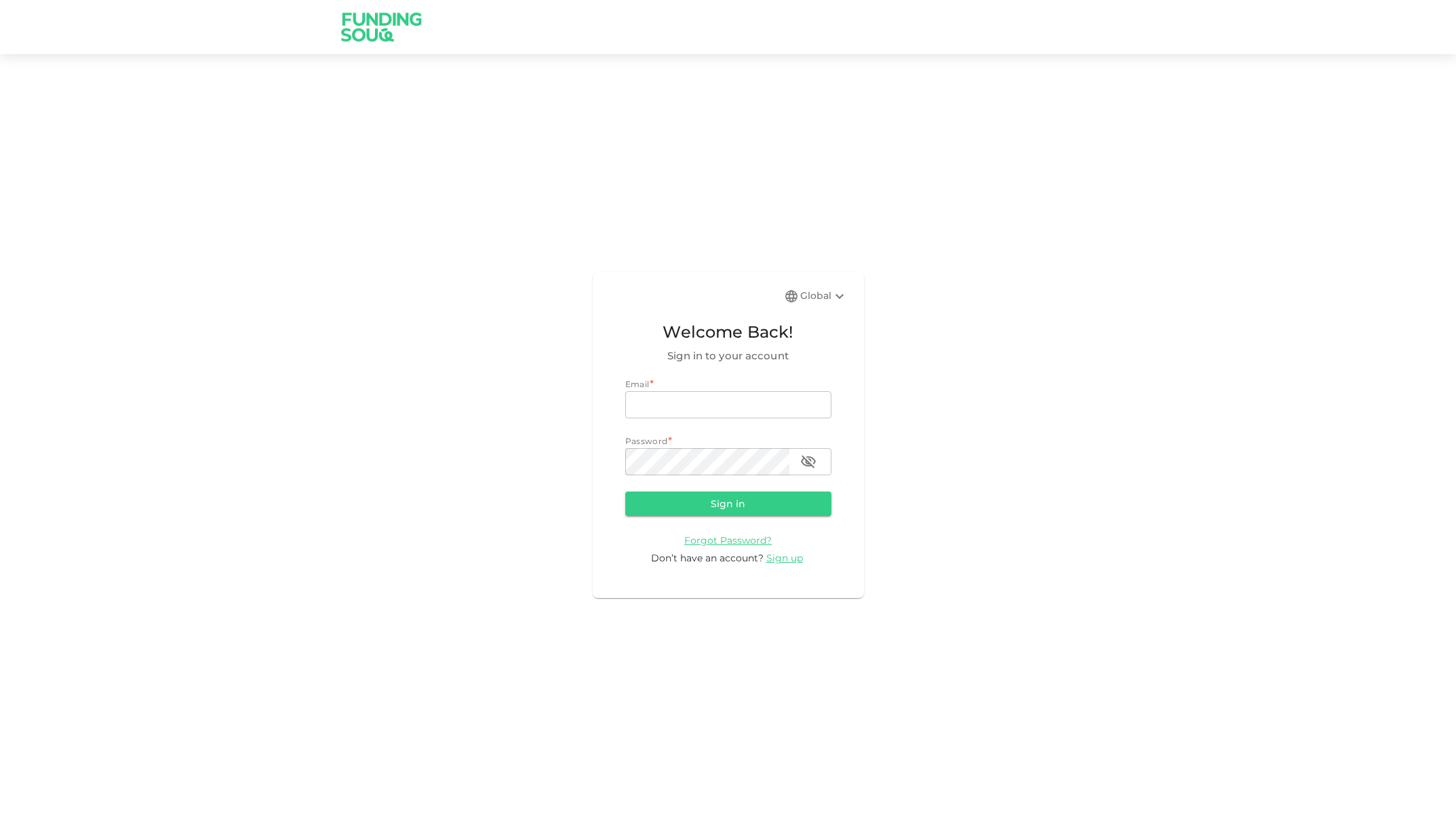
type input "[EMAIL_ADDRESS][DOMAIN_NAME]"
